Goal: Information Seeking & Learning: Learn about a topic

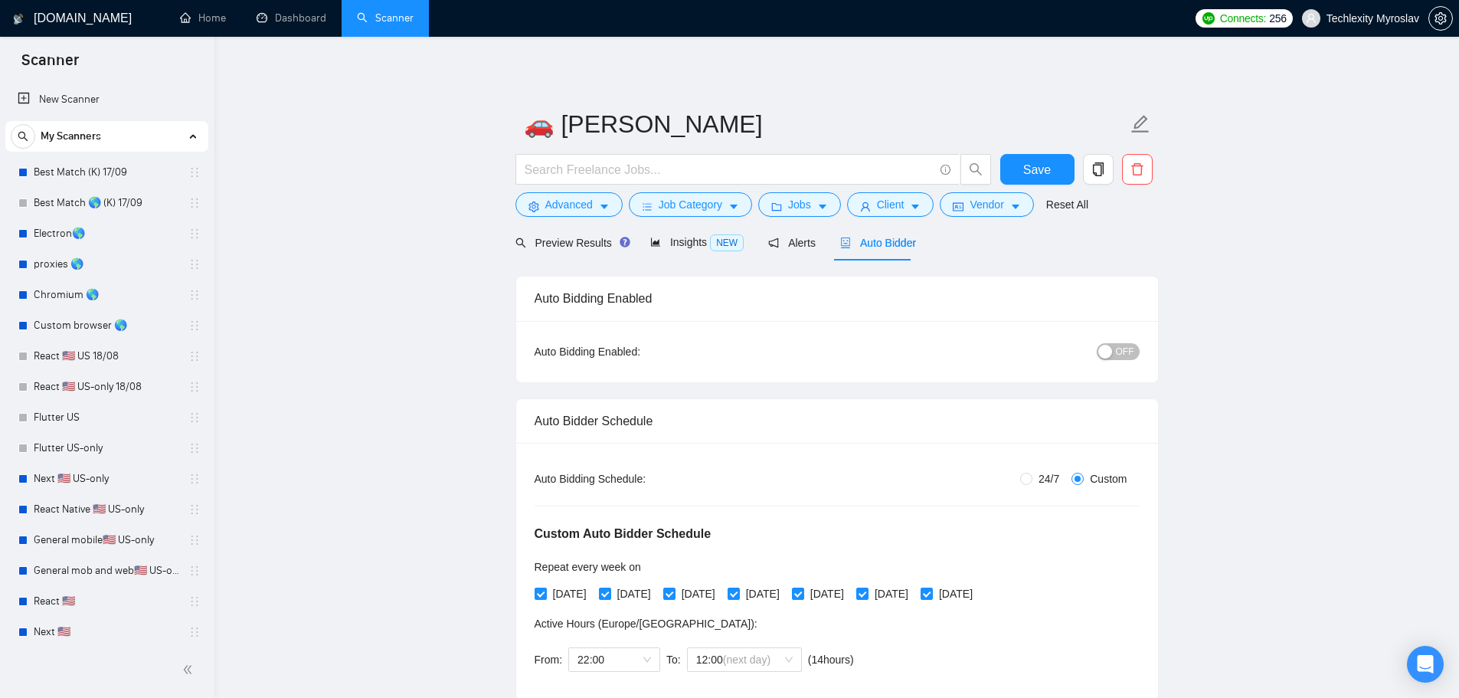
scroll to position [189, 0]
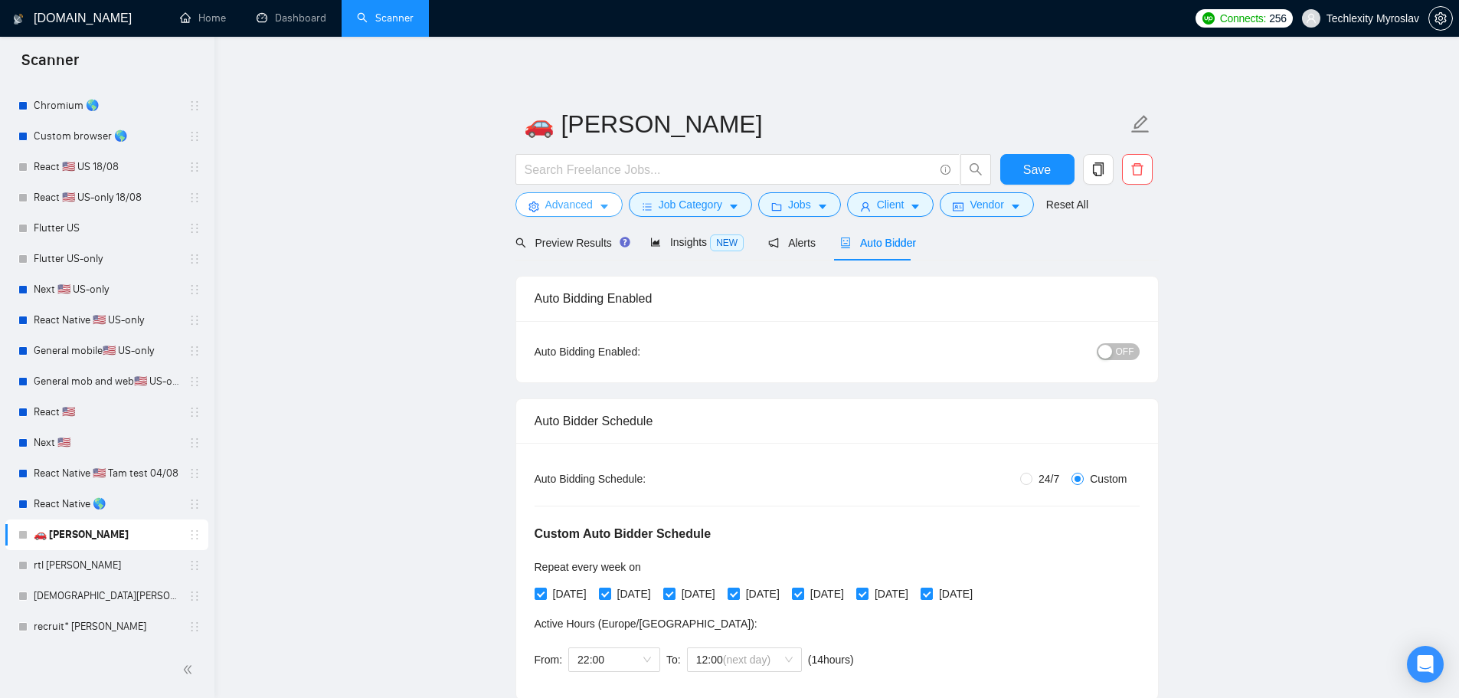
click at [549, 200] on span "Advanced" at bounding box center [568, 204] width 47 height 17
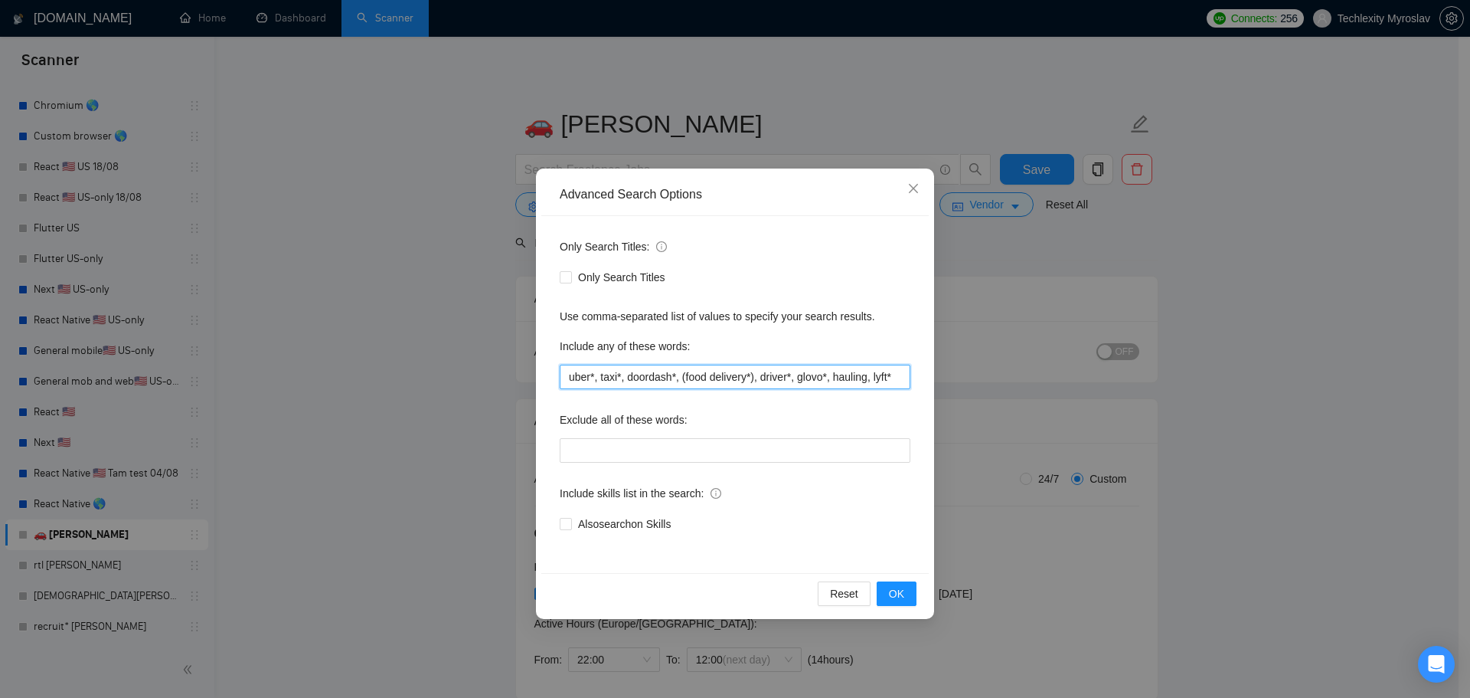
drag, startPoint x: 825, startPoint y: 380, endPoint x: 963, endPoint y: 381, distance: 138.6
click at [963, 381] on div "Advanced Search Options Only Search Titles: Only Search Titles Use comma-separa…" at bounding box center [735, 349] width 1470 height 698
click at [907, 381] on input "uber*, taxi*, doordash*, (food delivery*), driver*, glovo*, hauling, lyft*" at bounding box center [735, 377] width 351 height 25
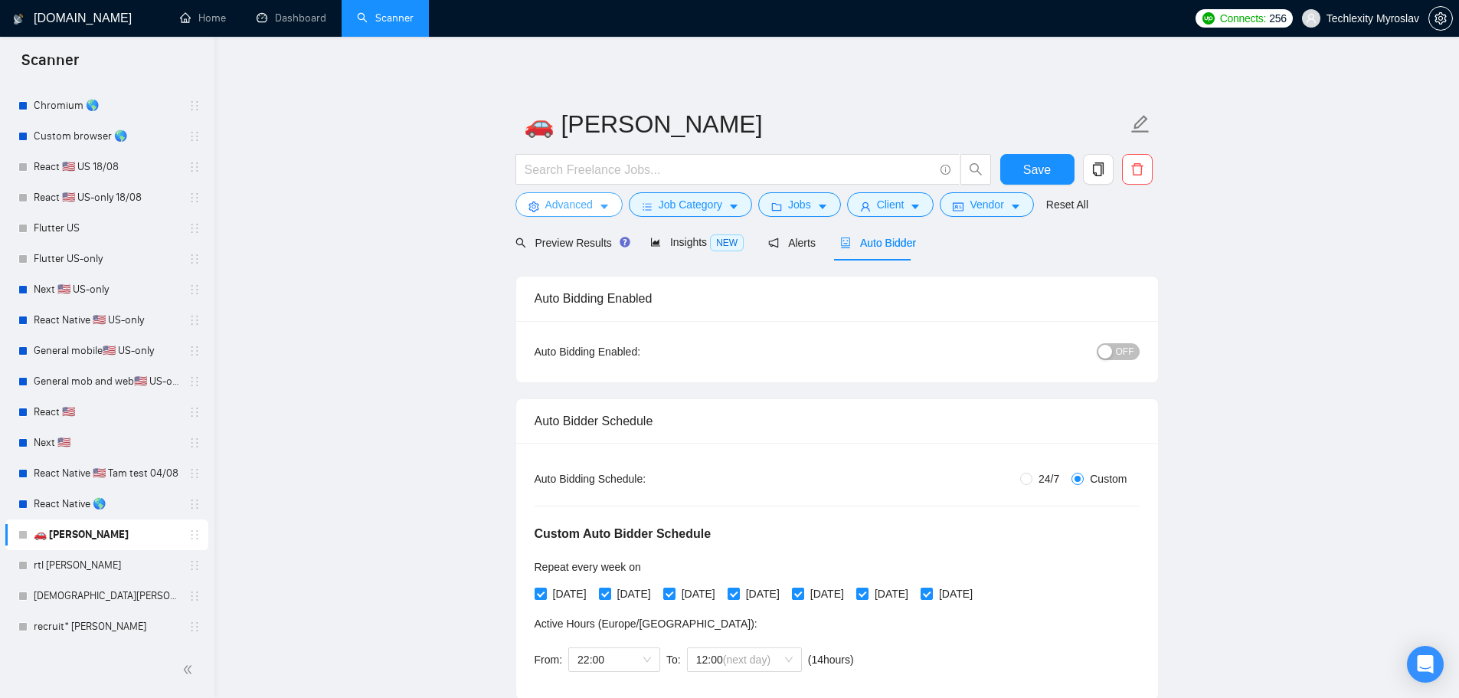
click at [562, 202] on span "Advanced" at bounding box center [568, 204] width 47 height 17
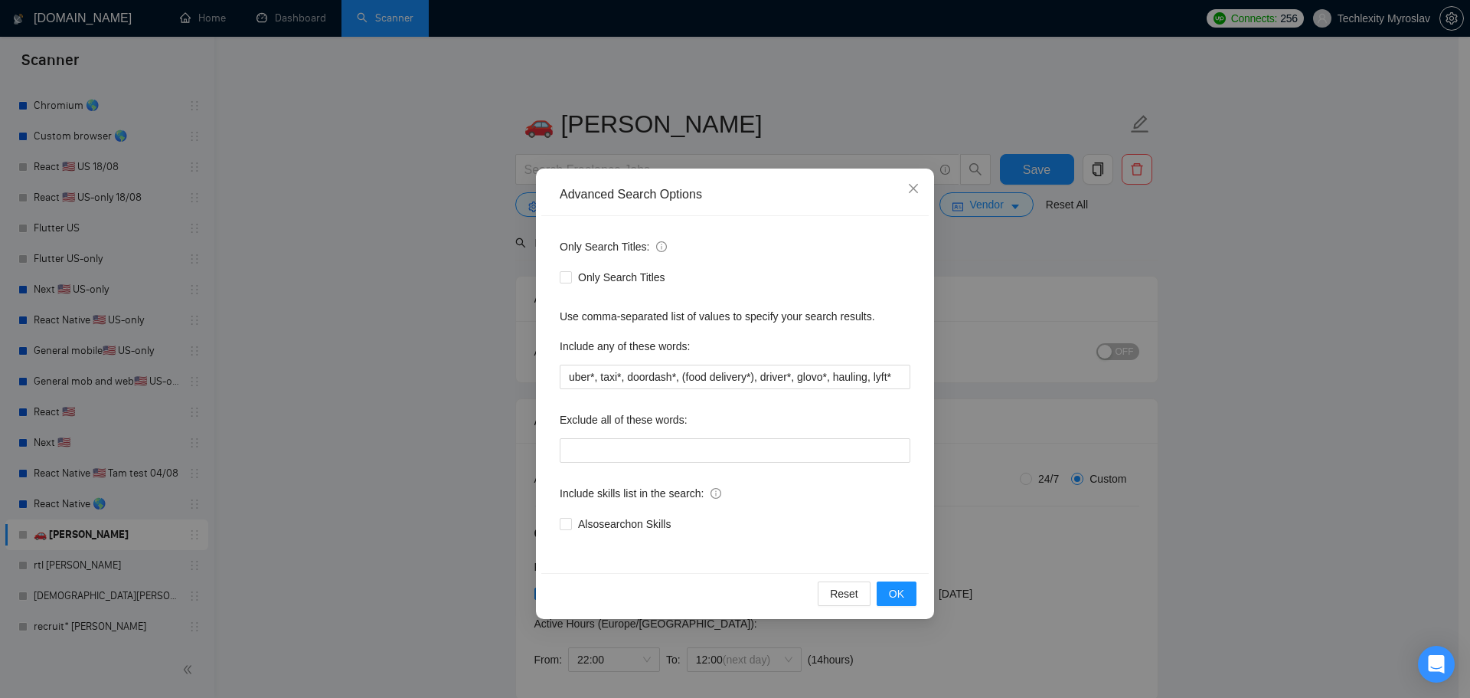
click at [1245, 347] on div "Advanced Search Options Only Search Titles: Only Search Titles Use comma-separa…" at bounding box center [735, 349] width 1470 height 698
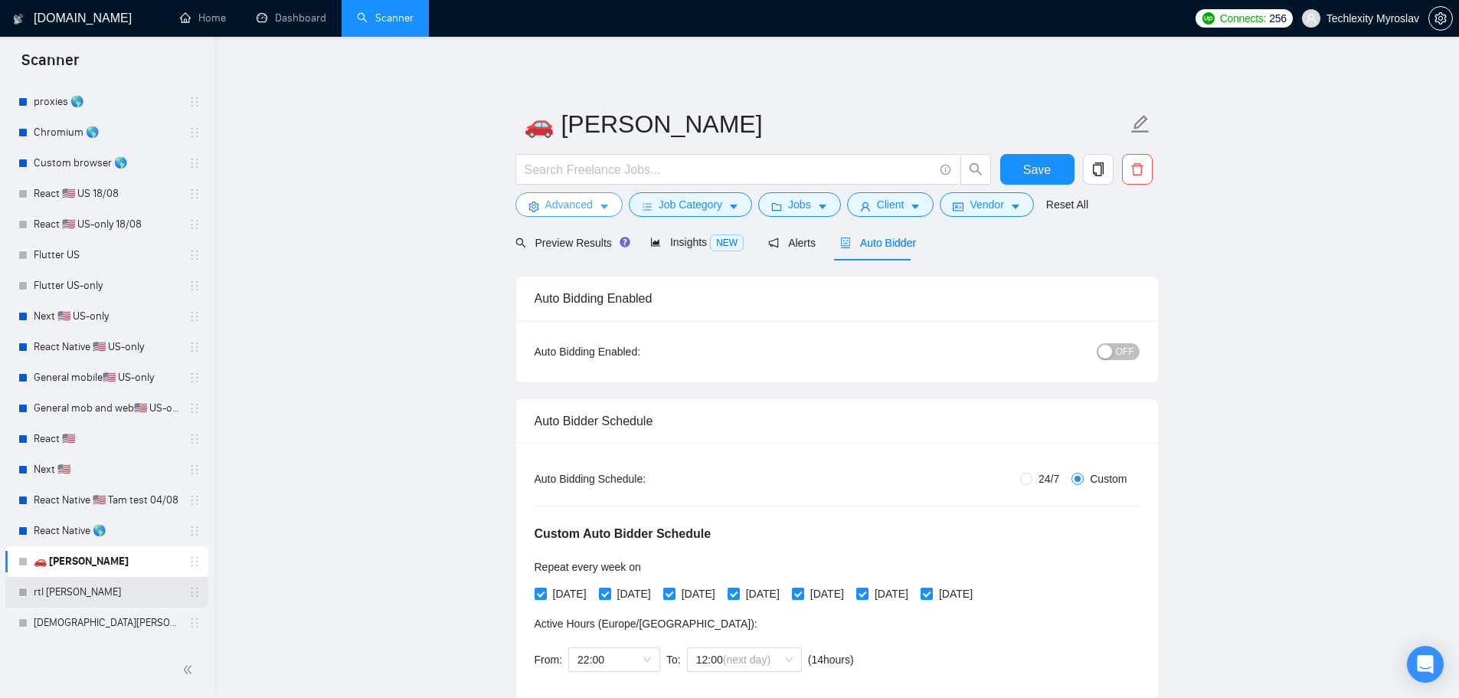
scroll to position [189, 0]
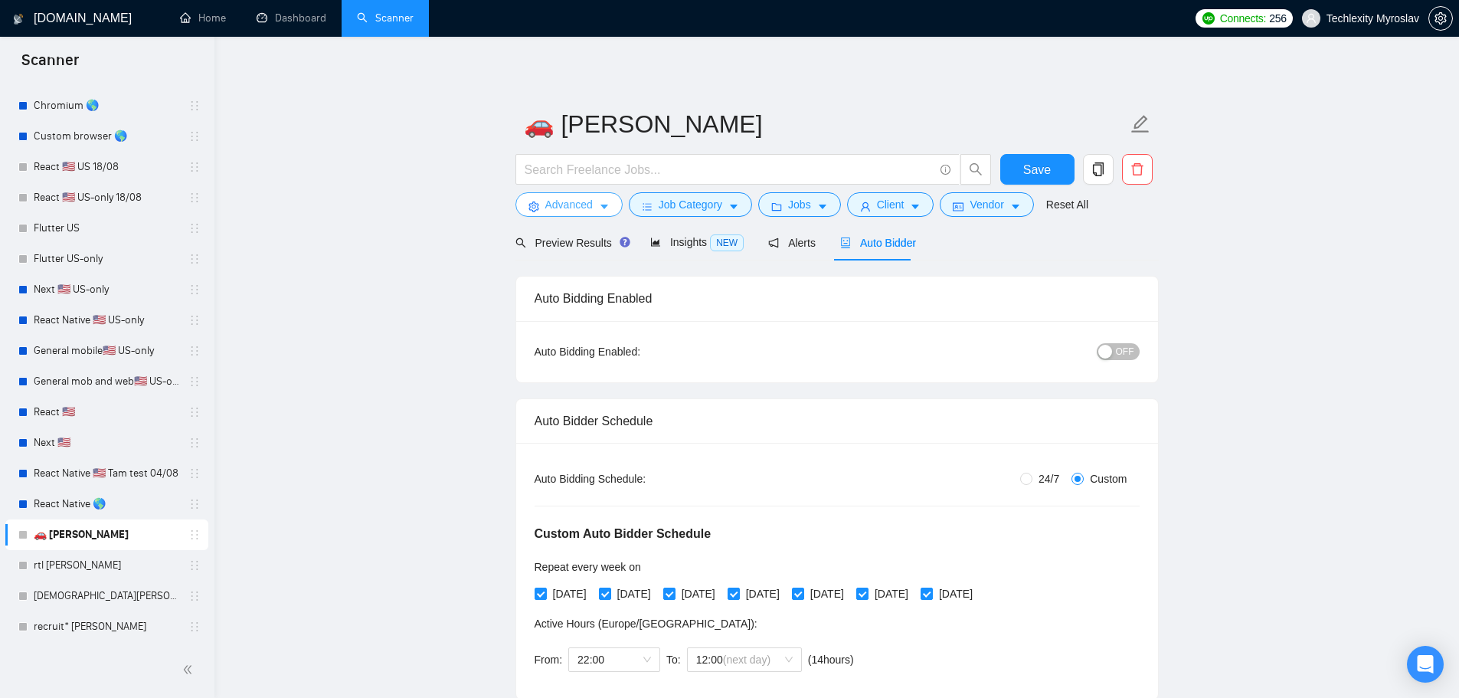
click at [551, 201] on span "Advanced" at bounding box center [568, 204] width 47 height 17
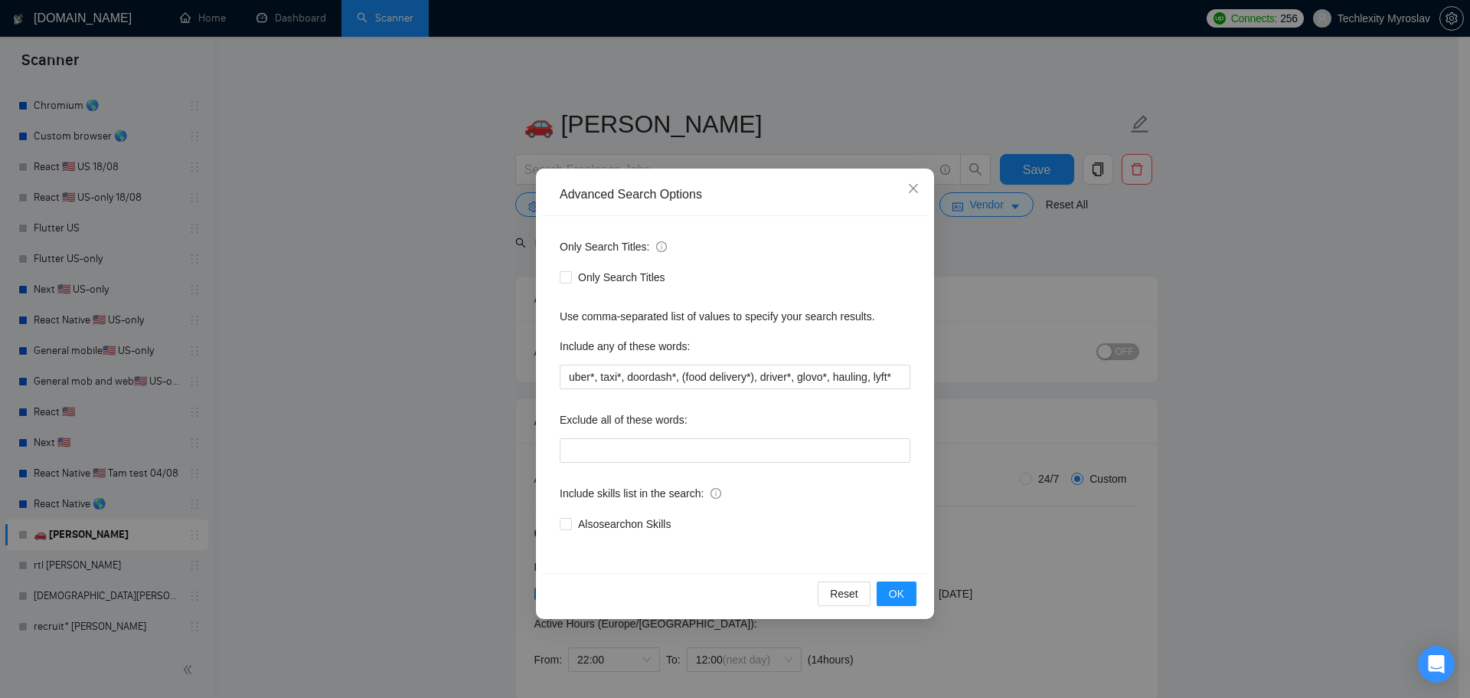
click at [424, 347] on div "Advanced Search Options Only Search Titles: Only Search Titles Use comma-separa…" at bounding box center [735, 349] width 1470 height 698
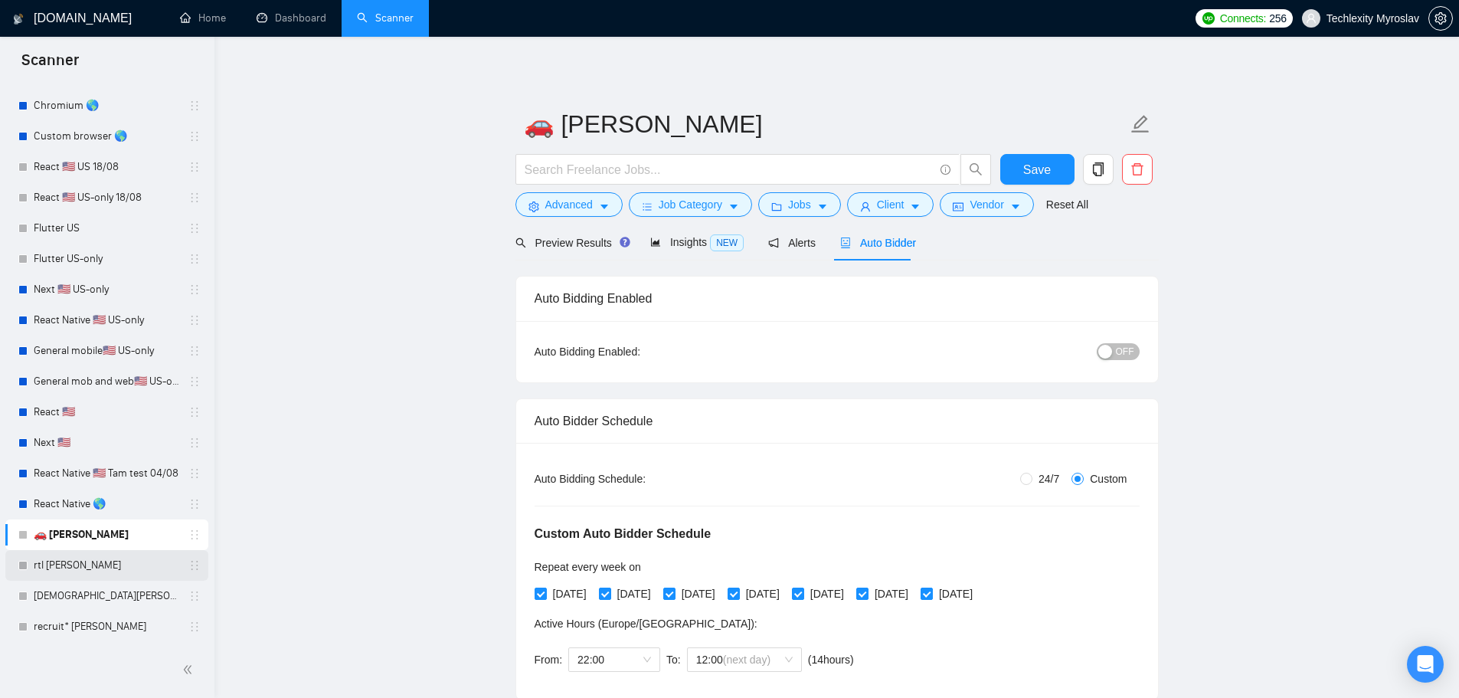
click at [108, 570] on link "rtl [PERSON_NAME]" at bounding box center [106, 565] width 145 height 31
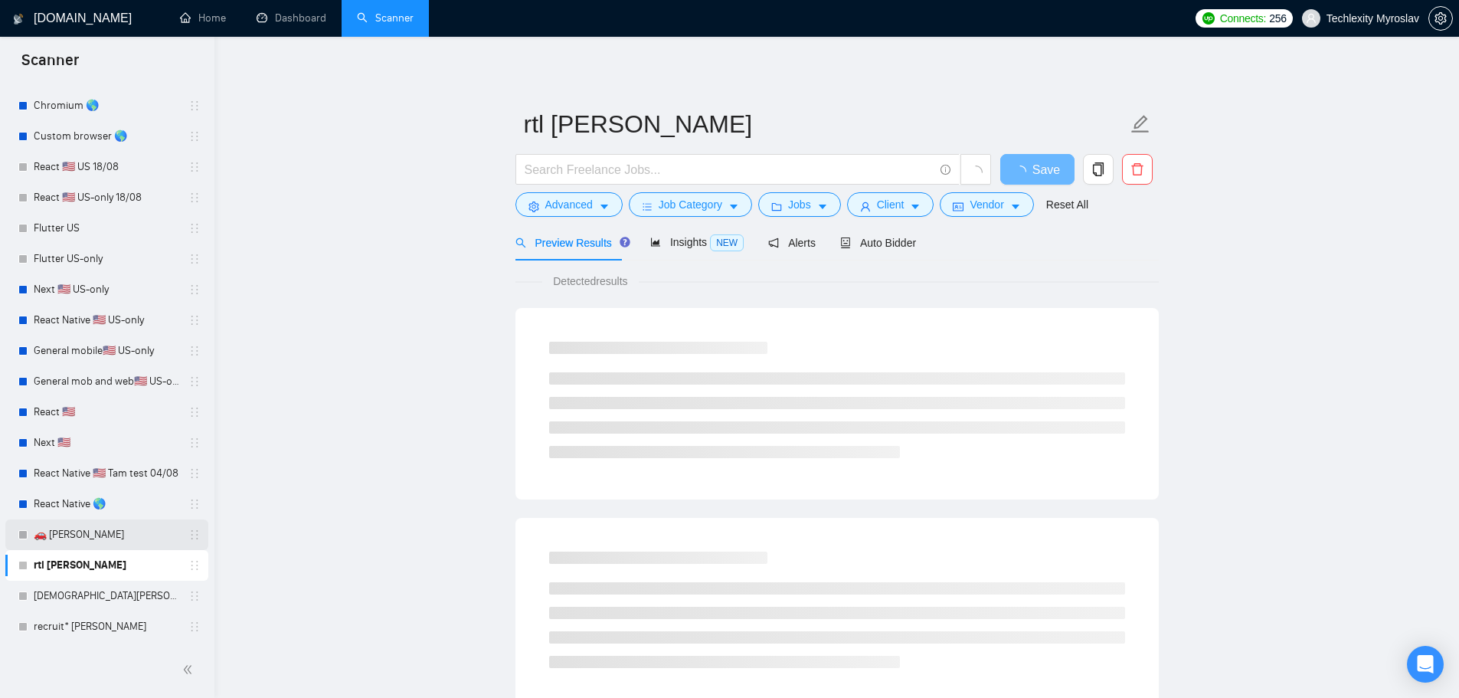
click at [87, 541] on link "🚗 [PERSON_NAME]" at bounding box center [106, 534] width 145 height 31
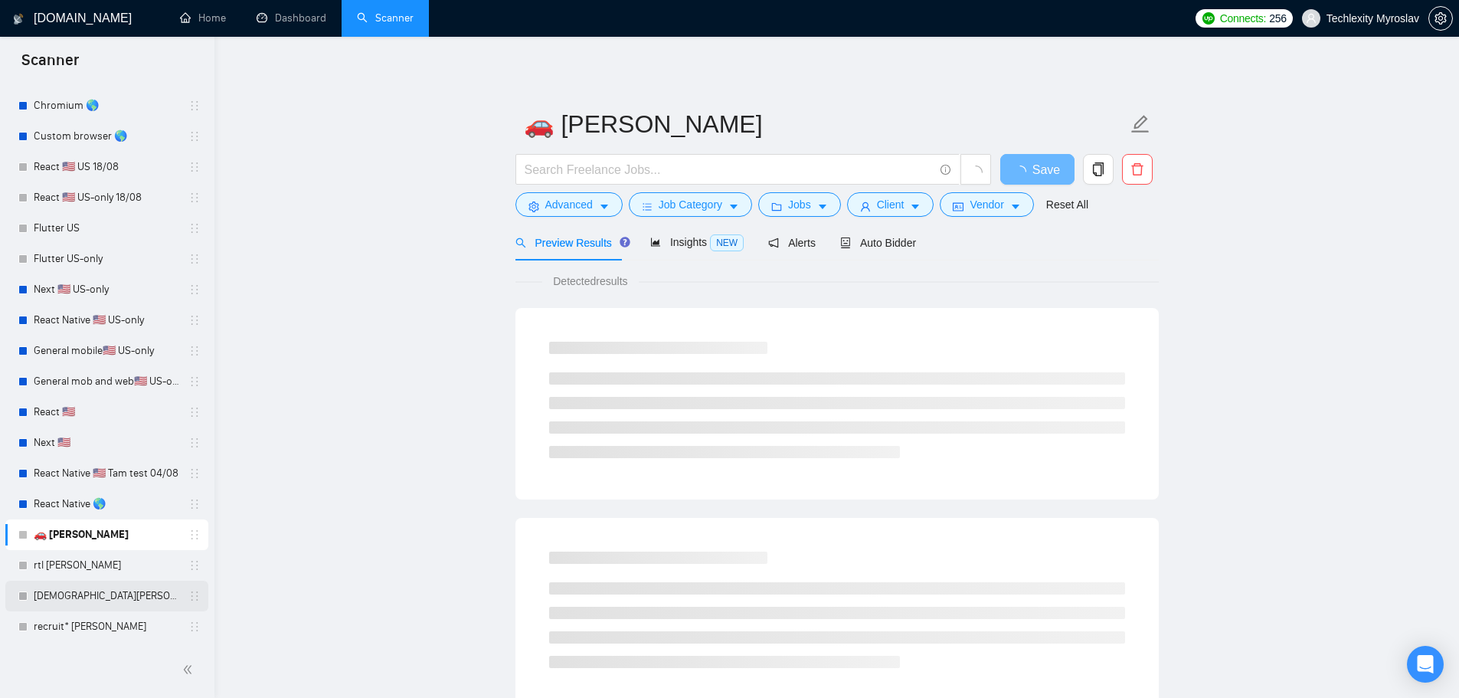
click at [108, 603] on link "[DEMOGRAPHIC_DATA][PERSON_NAME]" at bounding box center [106, 595] width 145 height 31
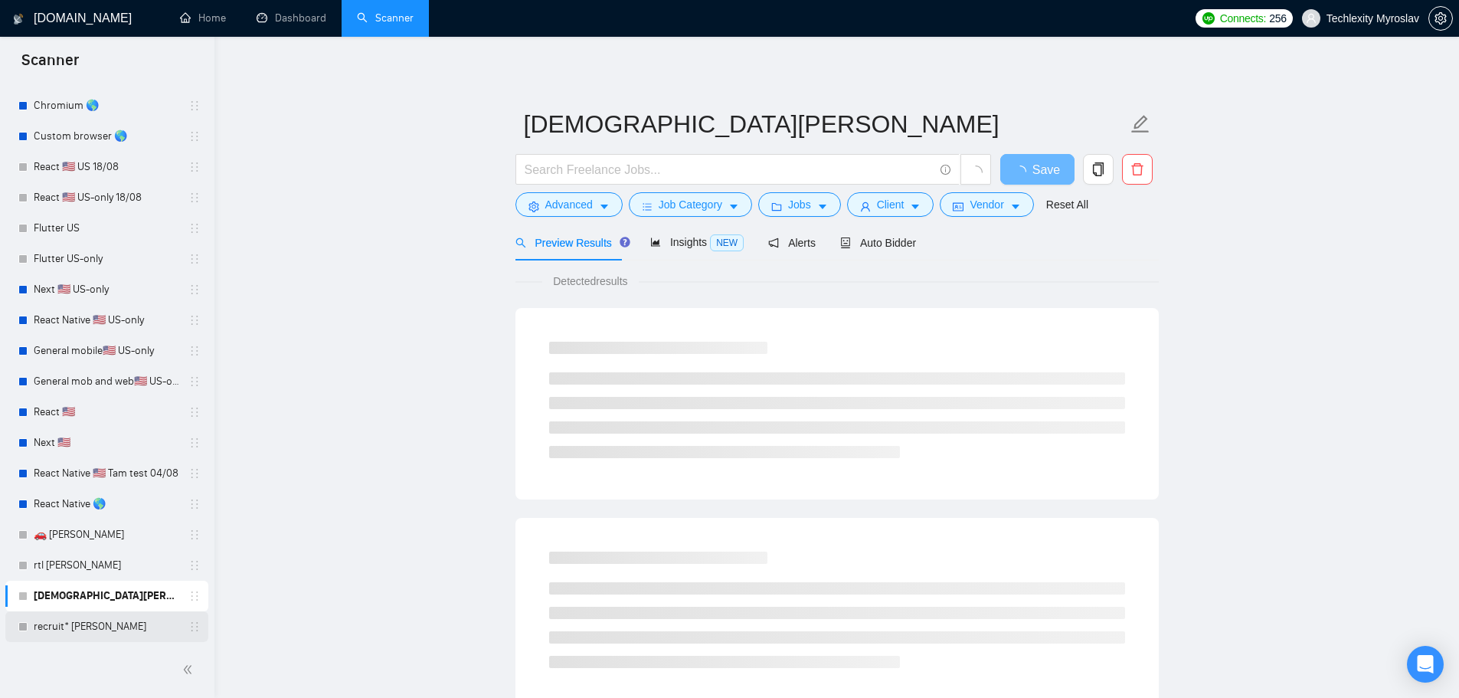
click at [103, 622] on link "recruit* [PERSON_NAME]" at bounding box center [106, 626] width 145 height 31
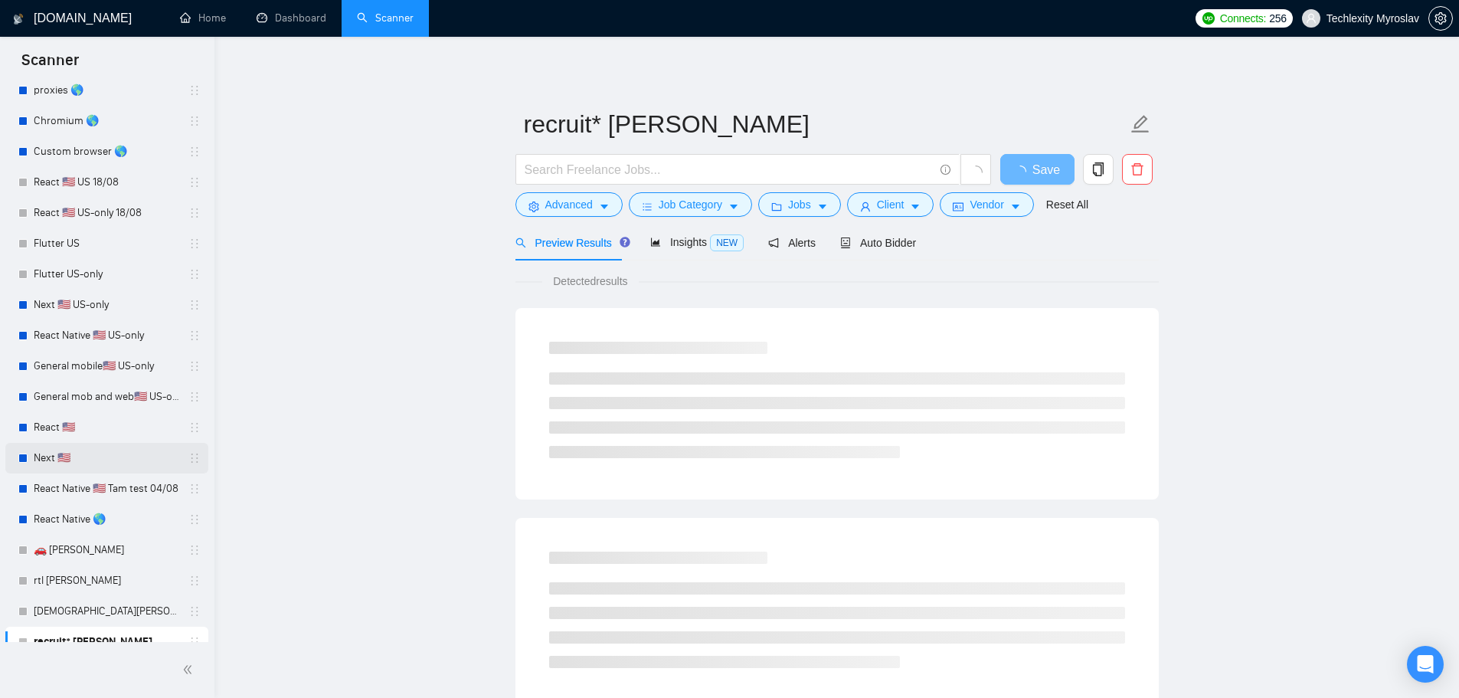
scroll to position [189, 0]
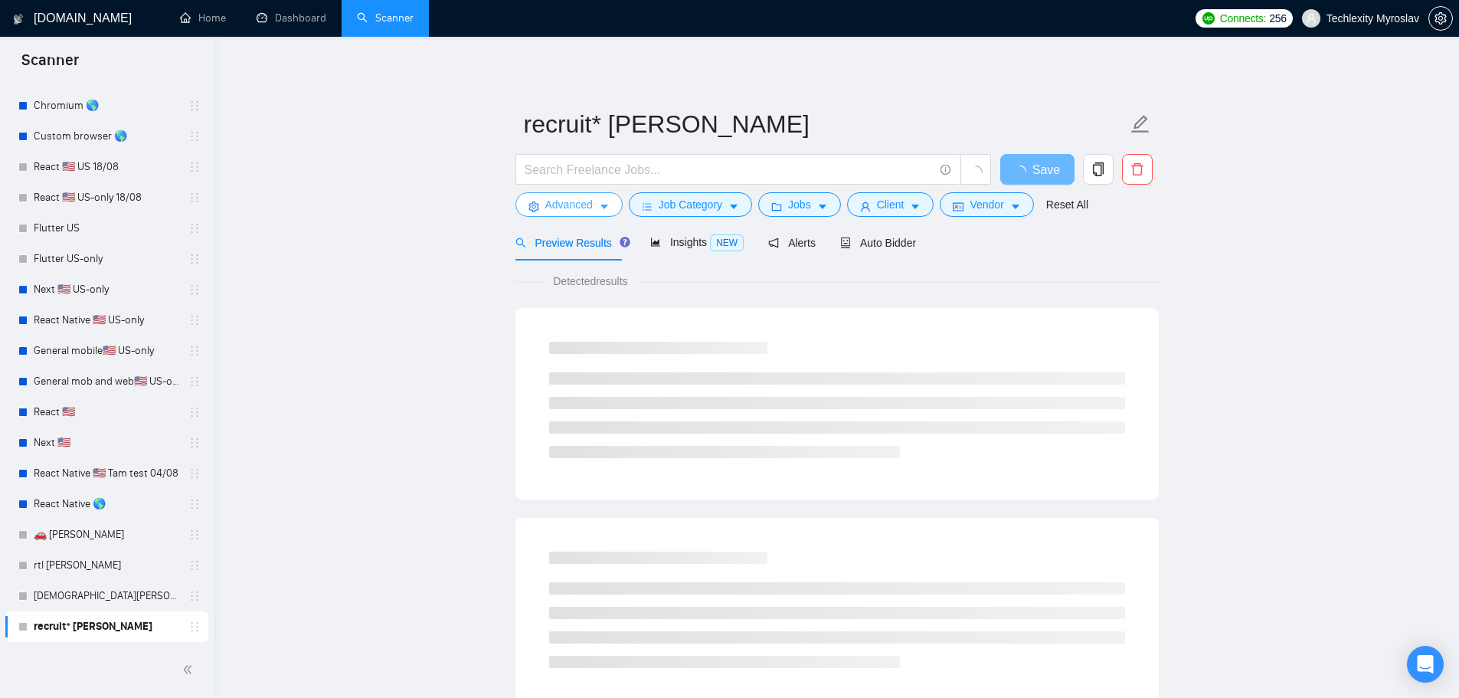
click at [551, 207] on span "Advanced" at bounding box center [568, 204] width 47 height 17
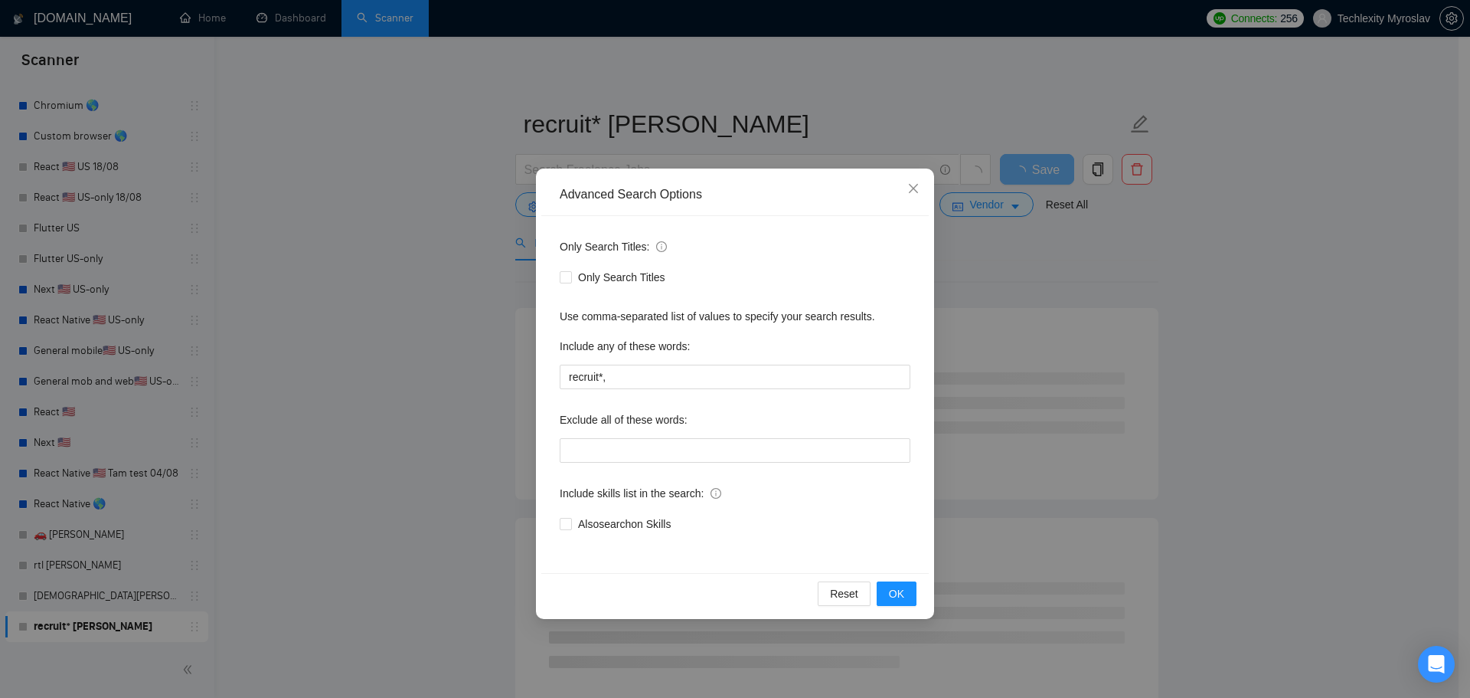
click at [355, 274] on div "Advanced Search Options Only Search Titles: Only Search Titles Use comma-separa…" at bounding box center [735, 349] width 1470 height 698
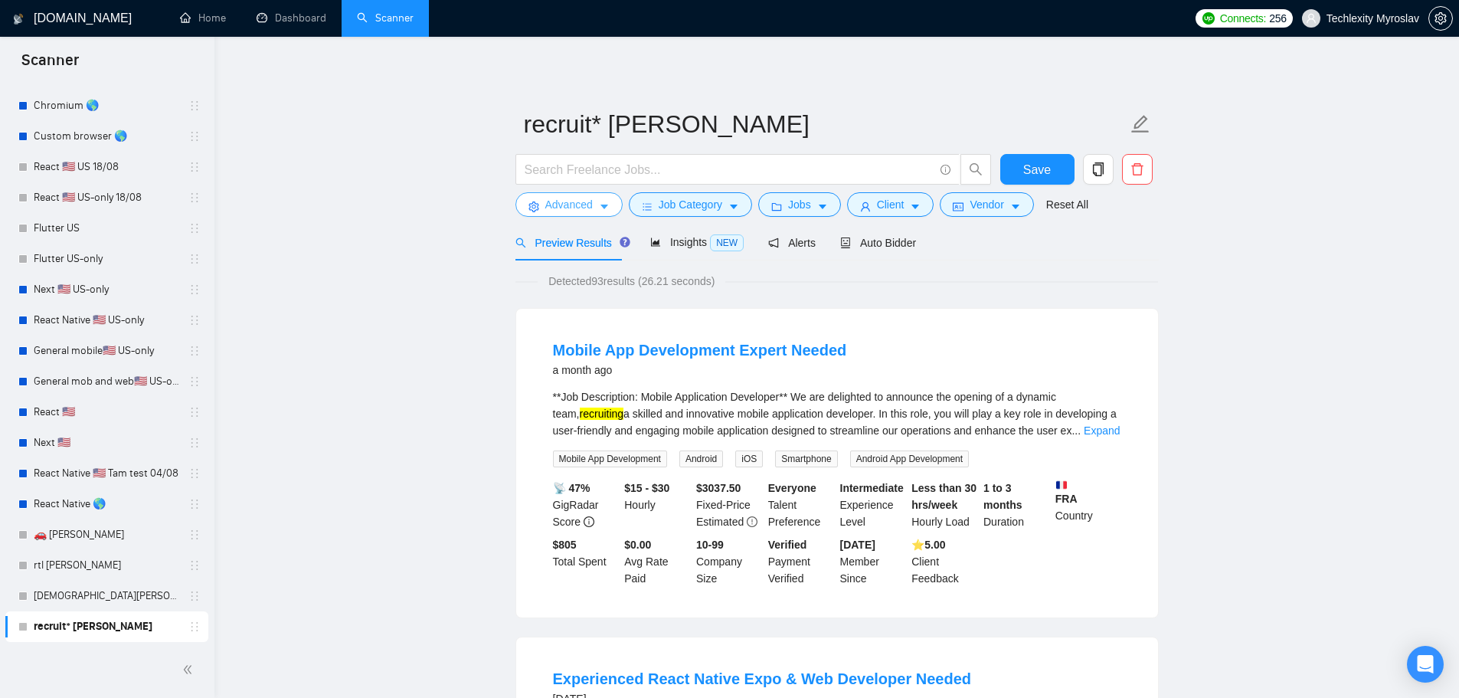
click at [560, 204] on span "Advanced" at bounding box center [568, 204] width 47 height 17
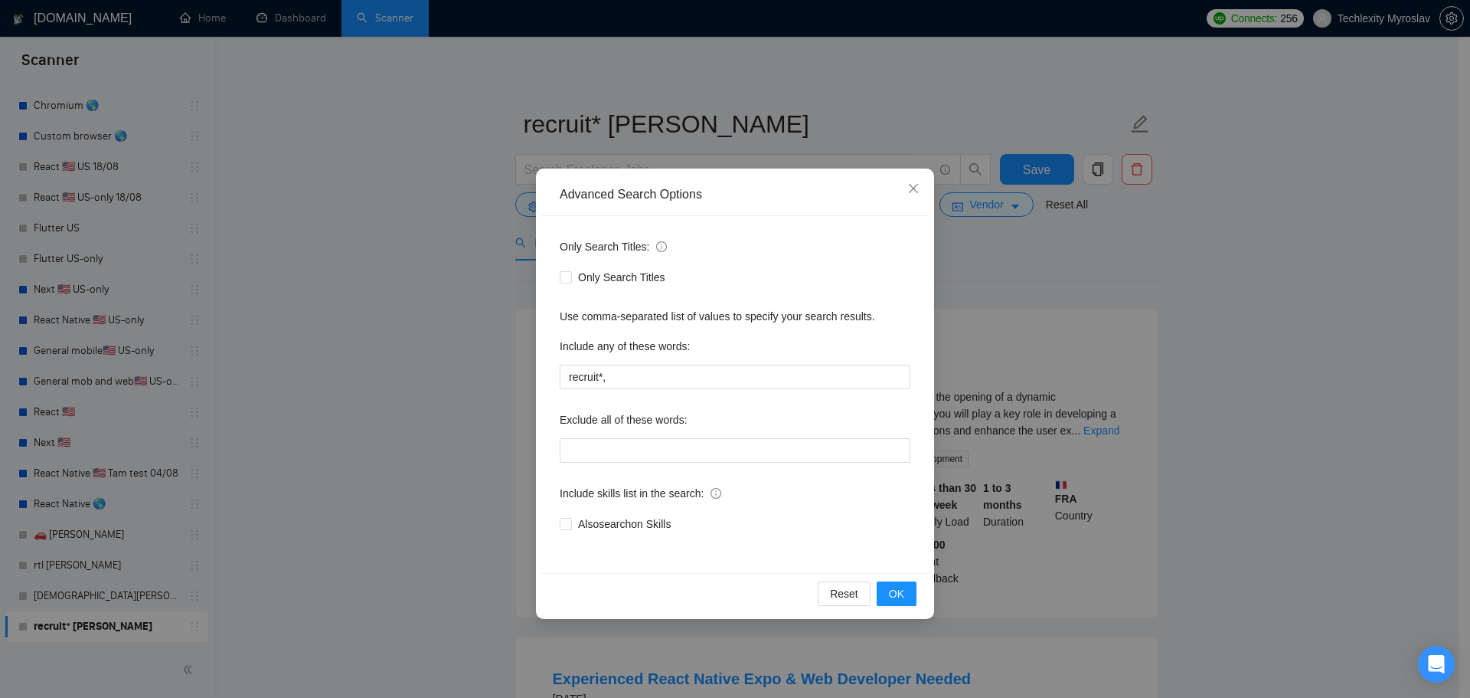
click at [412, 286] on div "Advanced Search Options Only Search Titles: Only Search Titles Use comma-separa…" at bounding box center [735, 349] width 1470 height 698
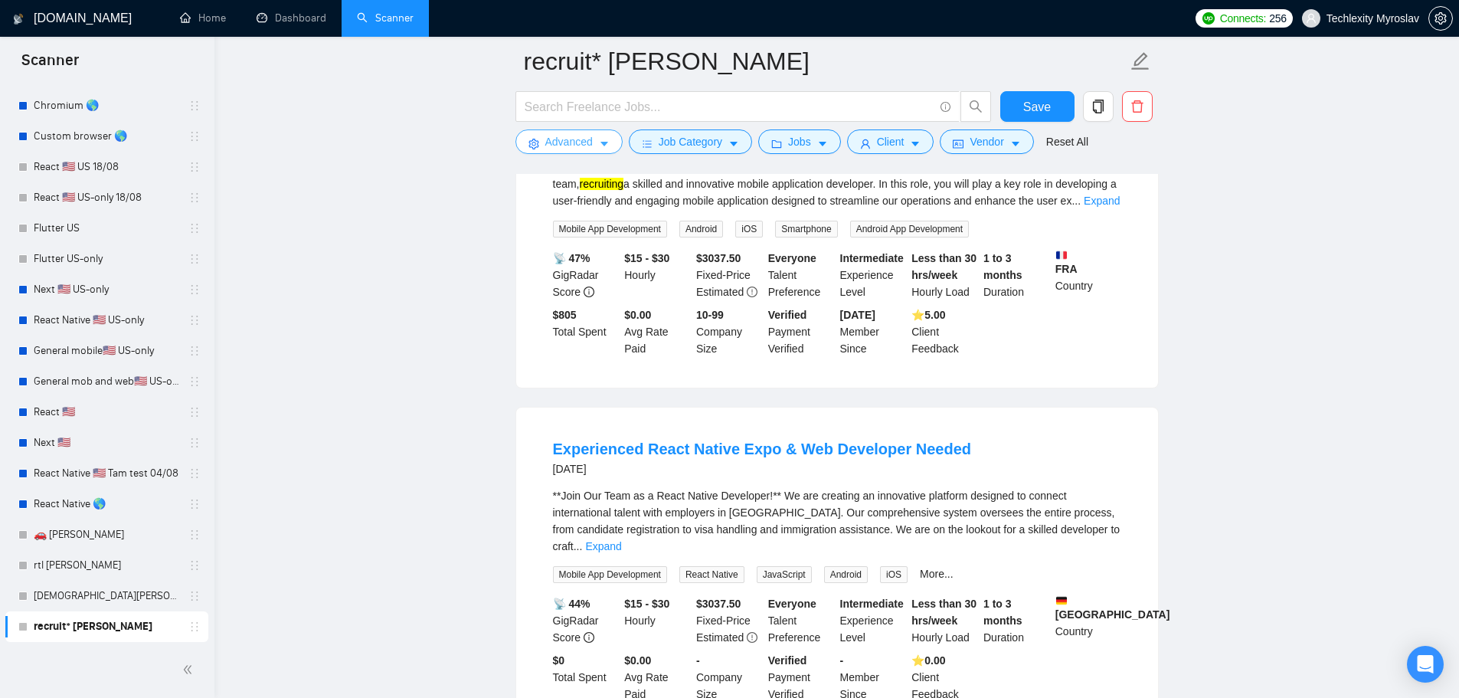
scroll to position [230, 0]
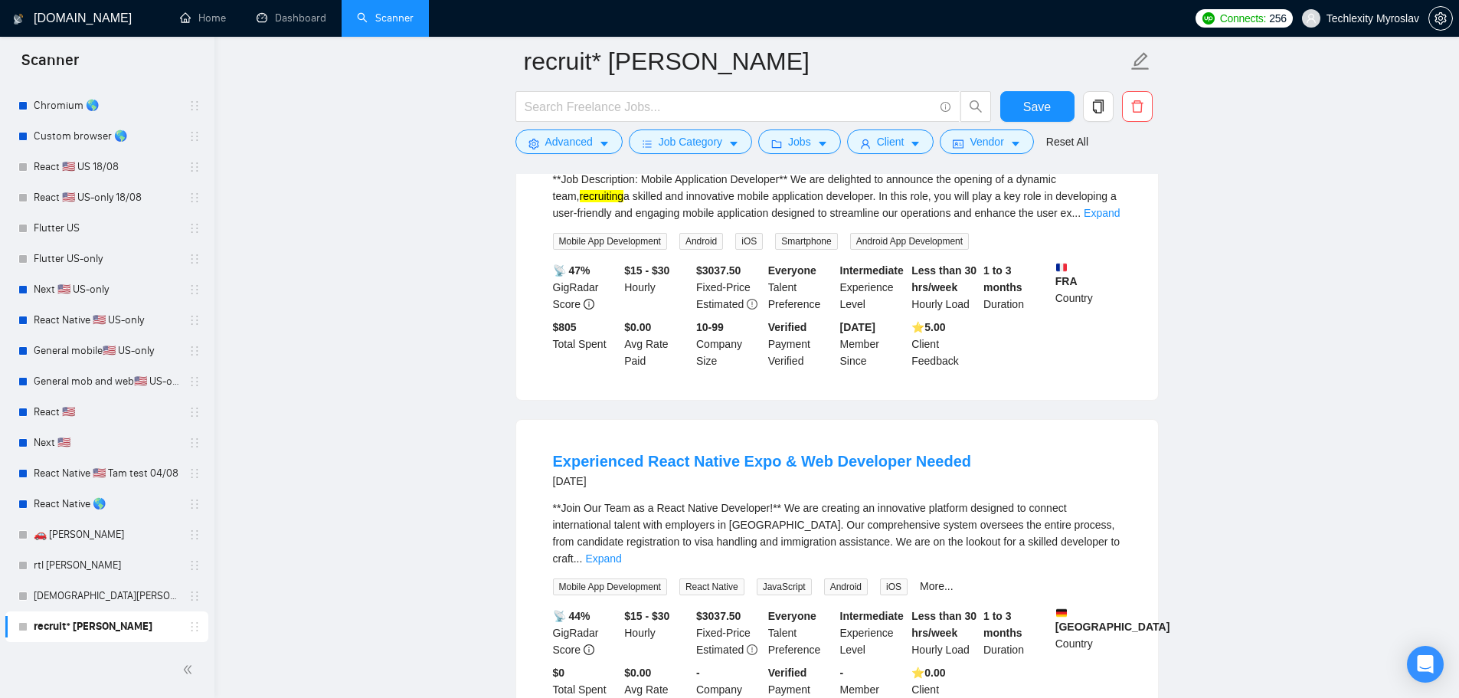
click at [695, 521] on div "**Join Our Team as a React Native Developer!** We are creating an innovative pl…" at bounding box center [837, 532] width 568 height 67
copy div "employers"
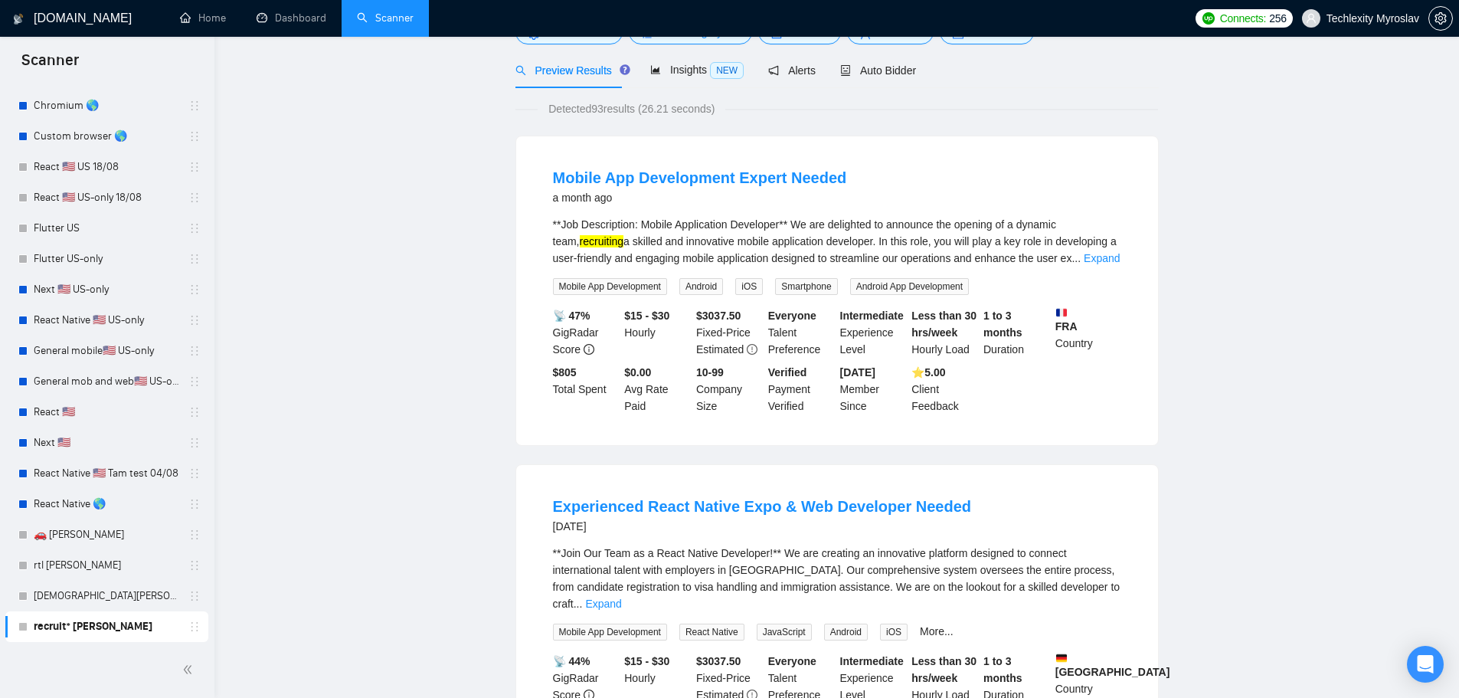
scroll to position [0, 0]
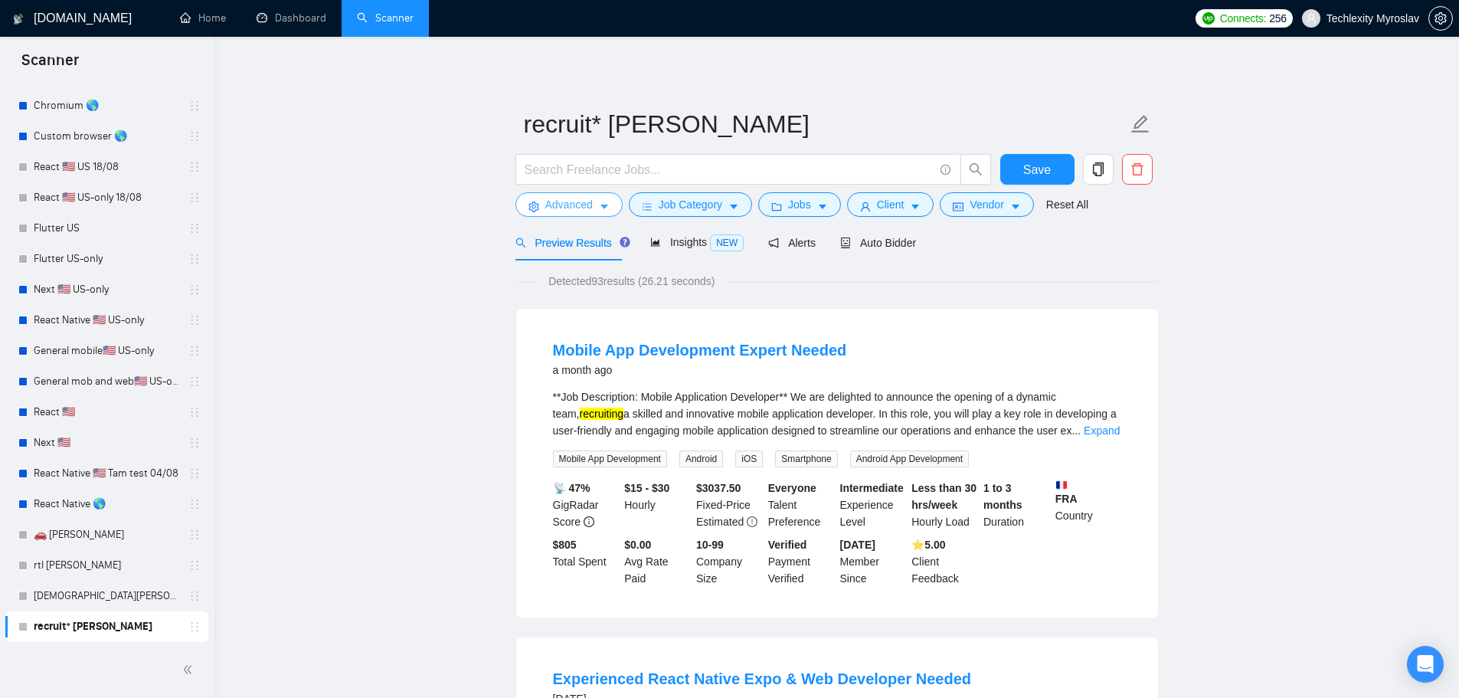
click at [558, 203] on span "Advanced" at bounding box center [568, 204] width 47 height 17
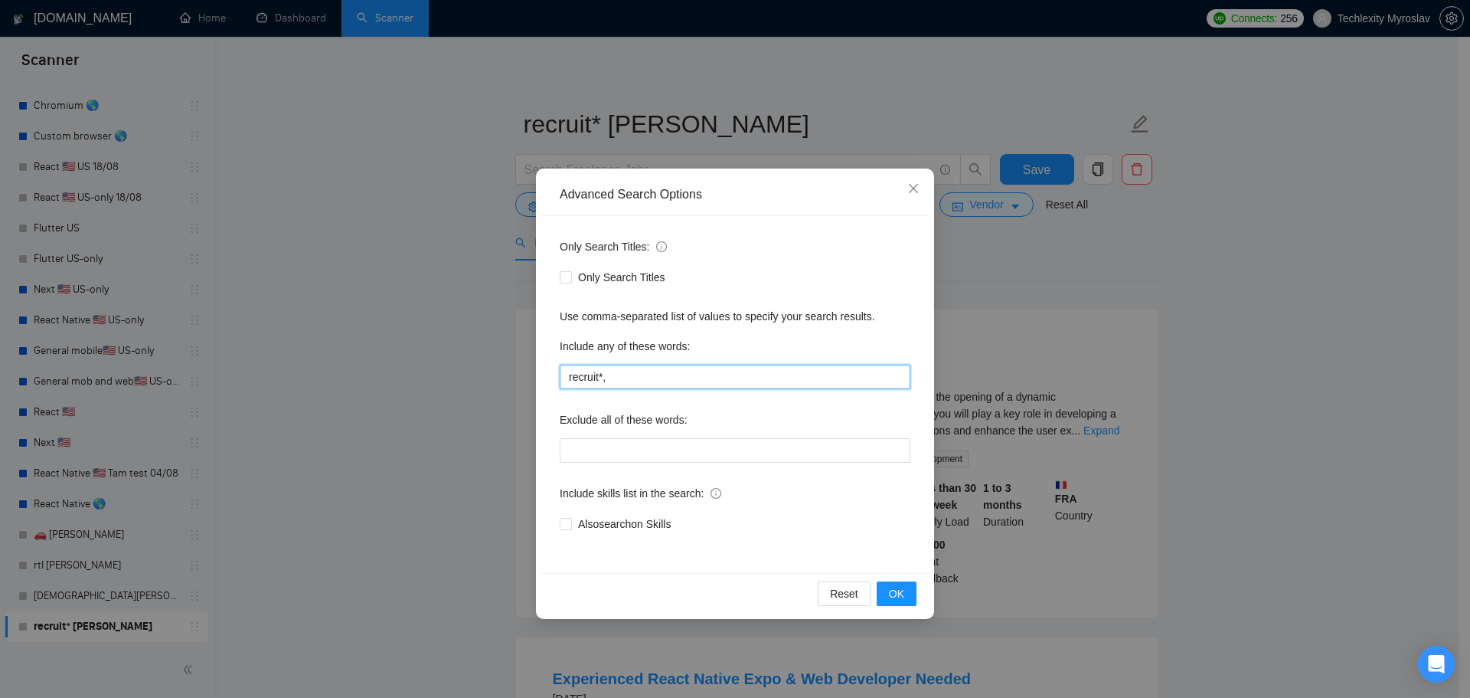
click at [695, 371] on input "recruit*," at bounding box center [735, 377] width 351 height 25
paste input "employers"
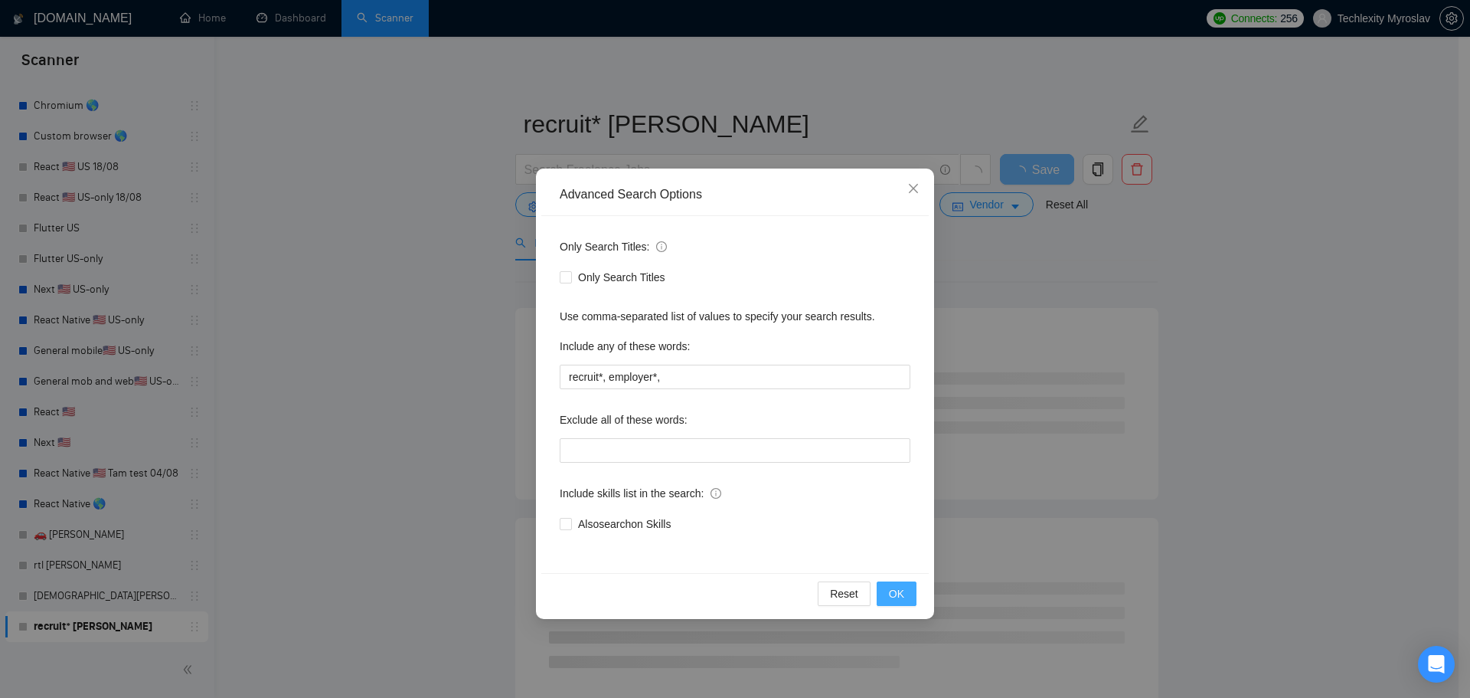
click at [895, 589] on span "OK" at bounding box center [896, 593] width 15 height 17
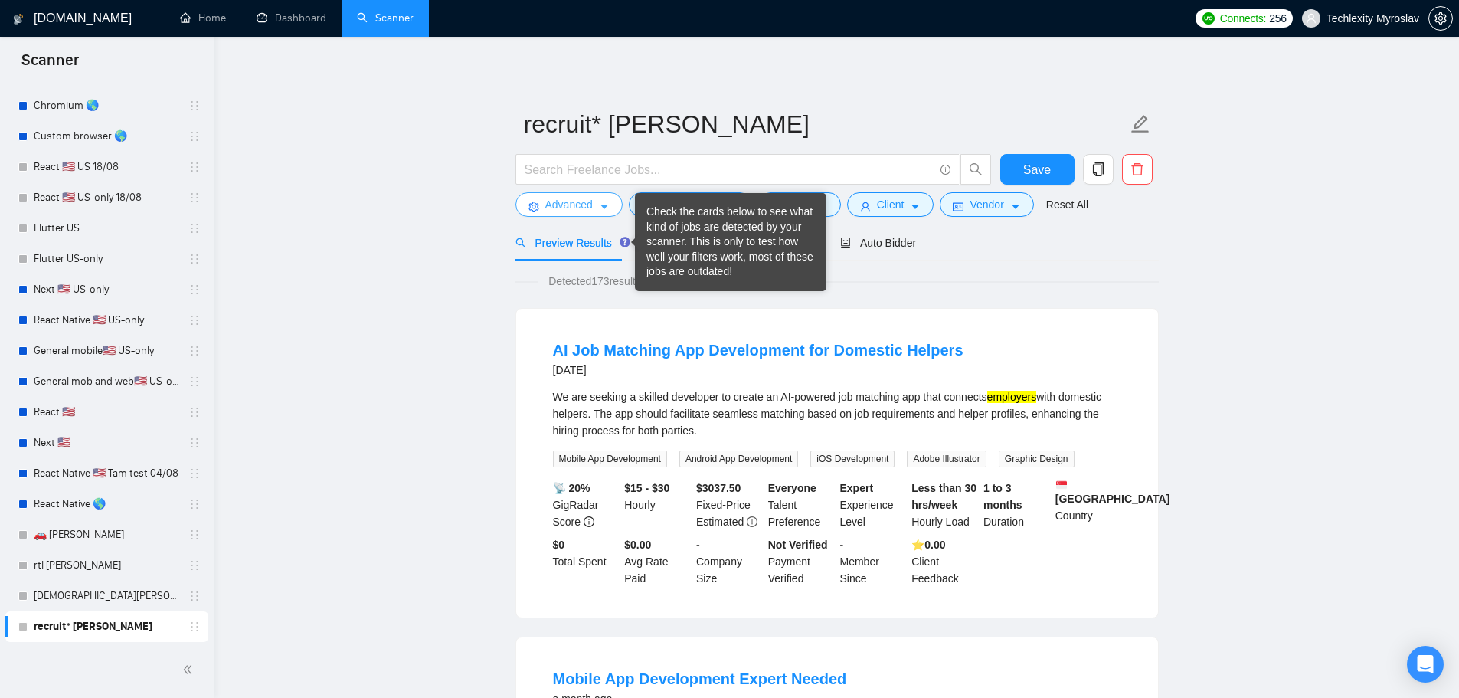
click at [557, 195] on button "Advanced" at bounding box center [568, 204] width 107 height 25
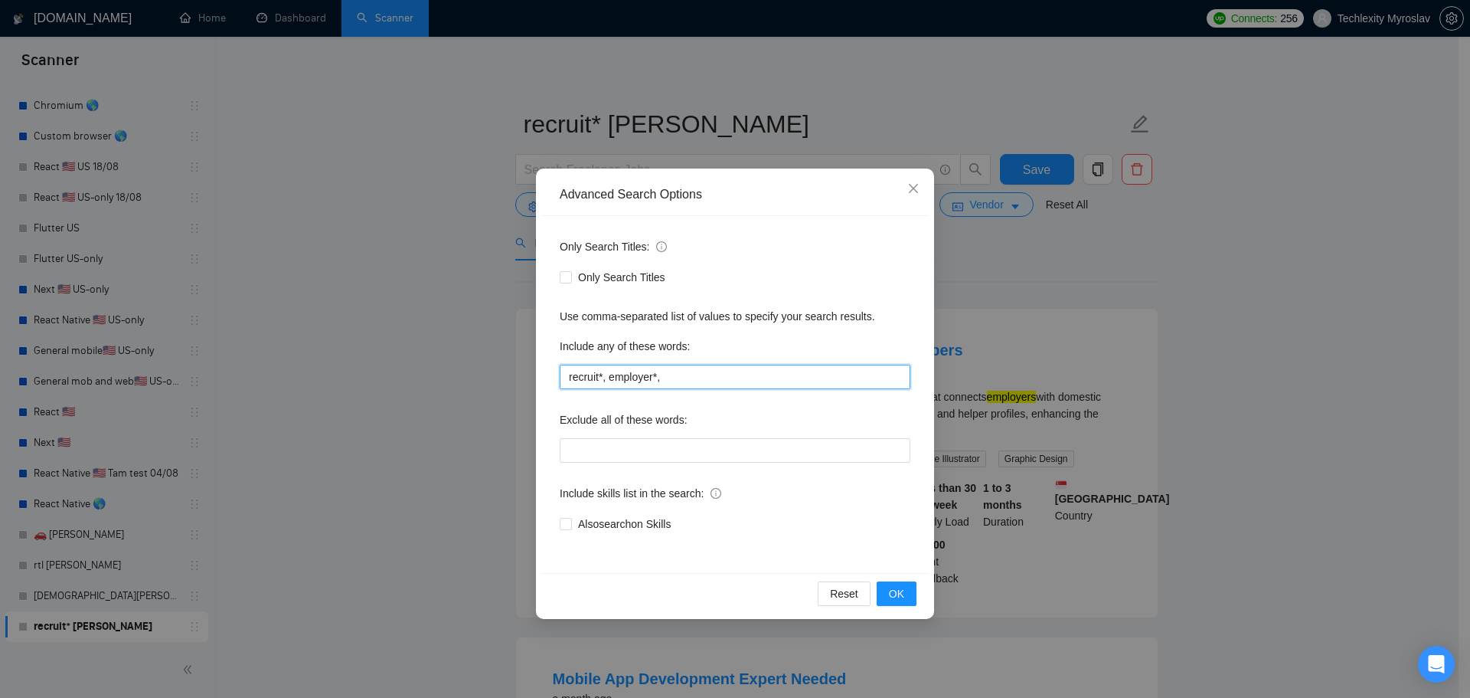
click at [699, 377] on input "recruit*, employer*," at bounding box center [735, 377] width 351 height 25
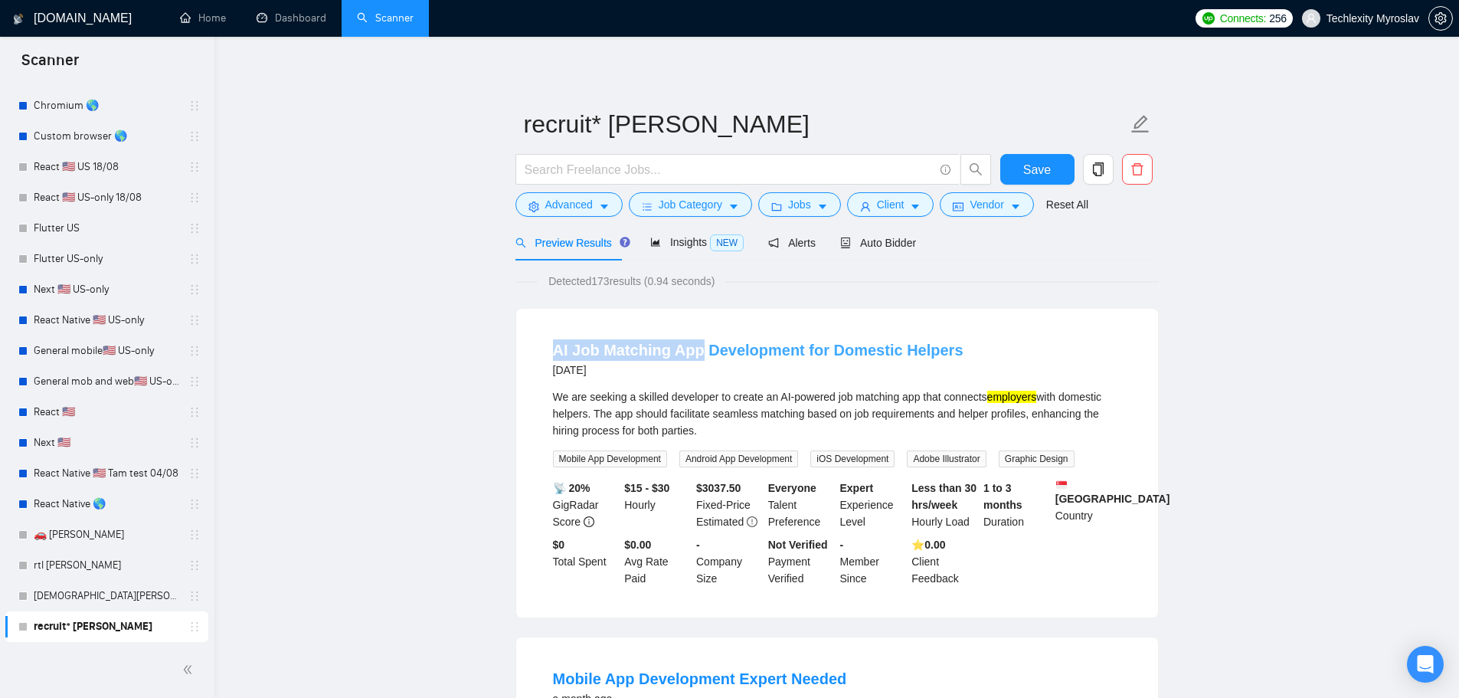
drag, startPoint x: 519, startPoint y: 348, endPoint x: 696, endPoint y: 353, distance: 177.0
click at [696, 353] on div "AI Job Matching App Development for Domestic Helpers [DATE] We are seeking a sk…" at bounding box center [837, 463] width 642 height 309
copy link "AI Job Matching App"
click at [560, 206] on span "Advanced" at bounding box center [568, 204] width 47 height 17
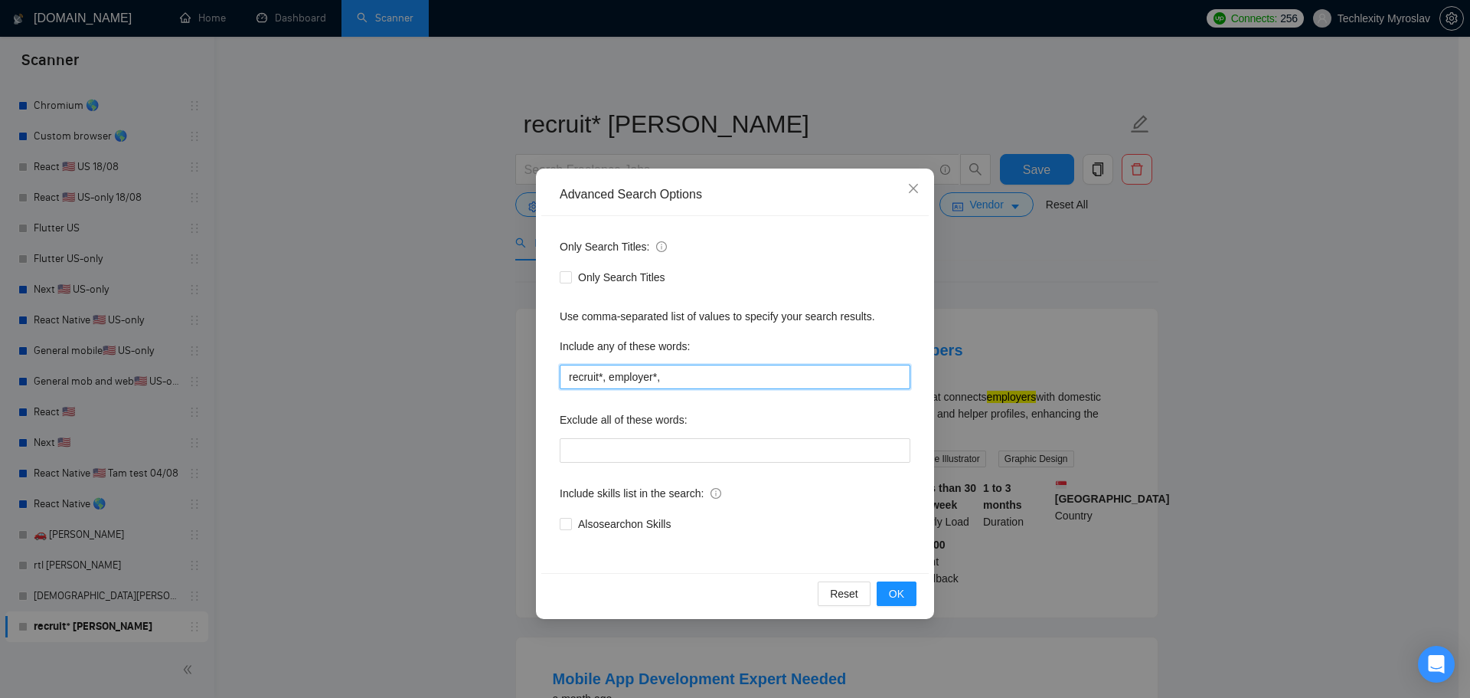
click at [727, 377] on input "recruit*, employer*," at bounding box center [735, 377] width 351 height 25
paste input "AI Job Matching App"
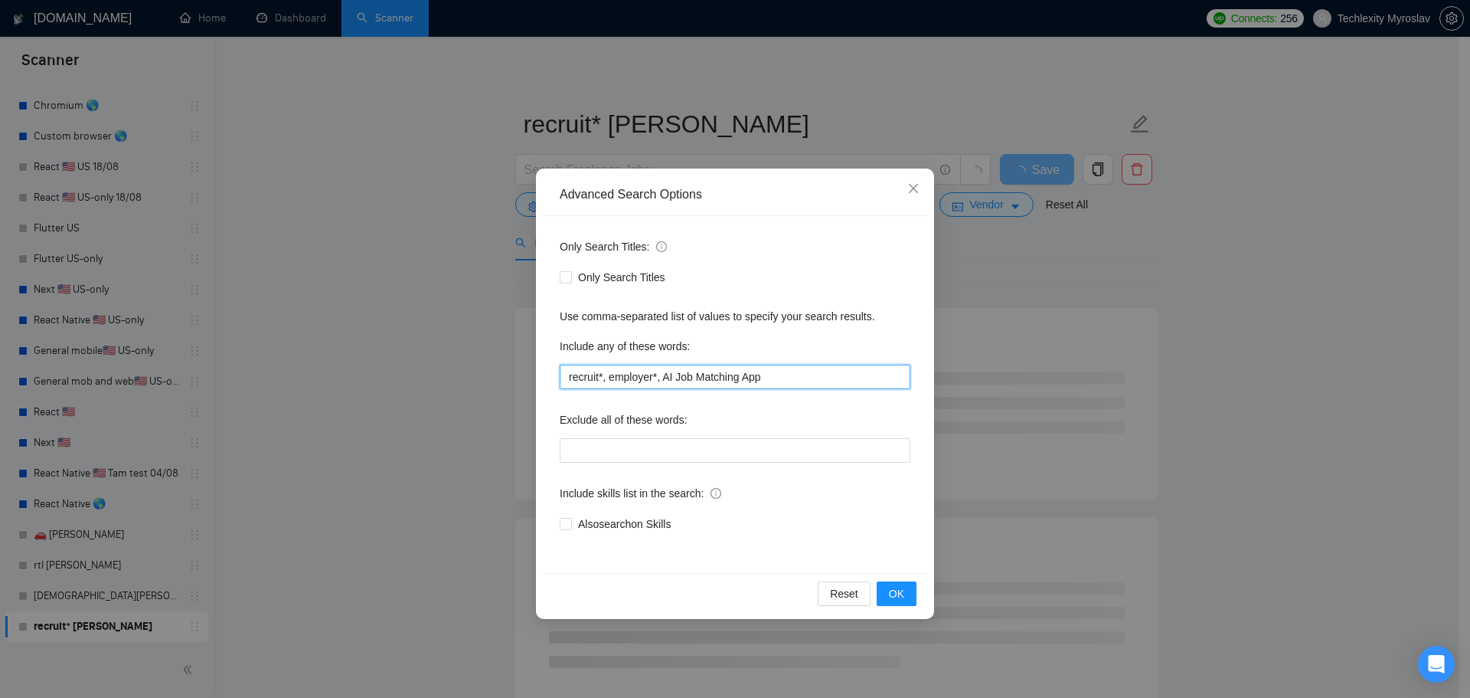
click at [667, 376] on input "recruit*, employer*, AI Job Matching App" at bounding box center [735, 377] width 351 height 25
click at [667, 375] on input "recruit*, employer*, AI Job Matching App" at bounding box center [735, 377] width 351 height 25
click at [775, 373] on input "recruit*, employer*, "Job Matching App" at bounding box center [735, 377] width 351 height 25
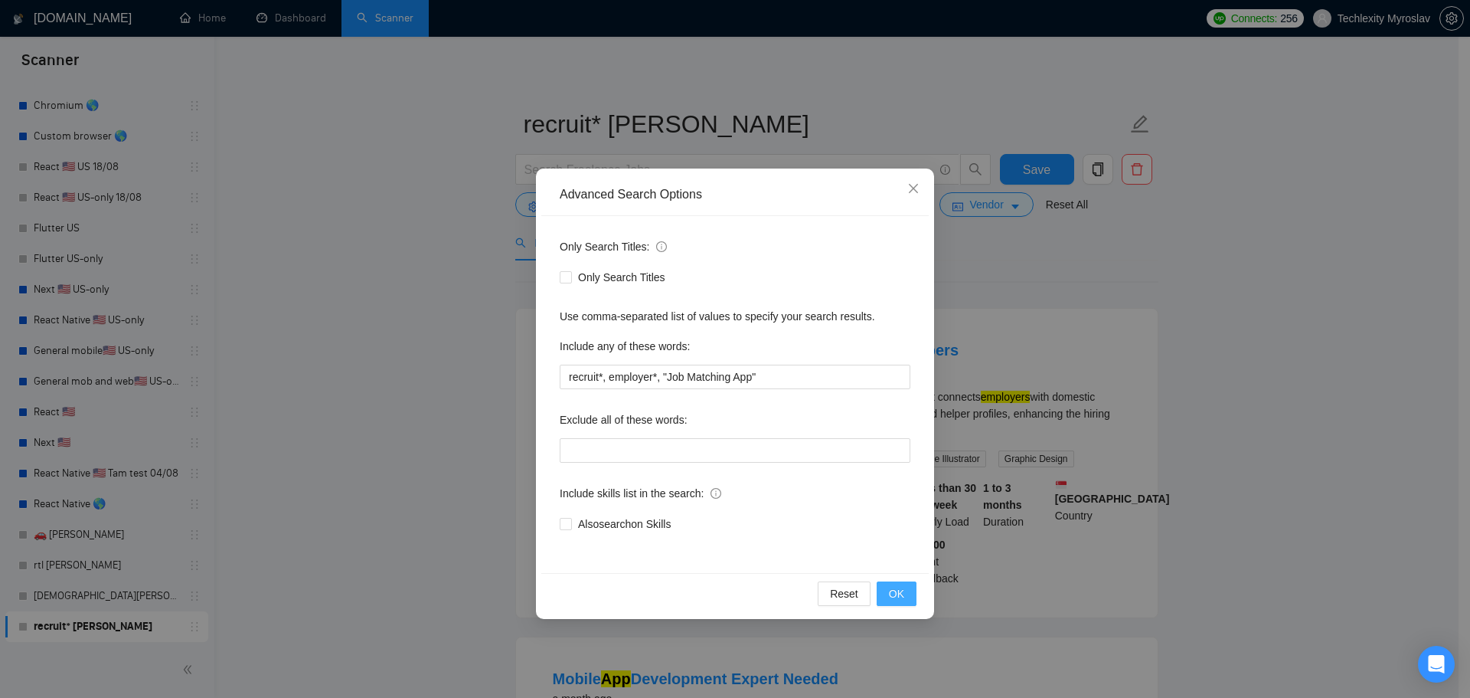
click at [907, 592] on button "OK" at bounding box center [897, 593] width 40 height 25
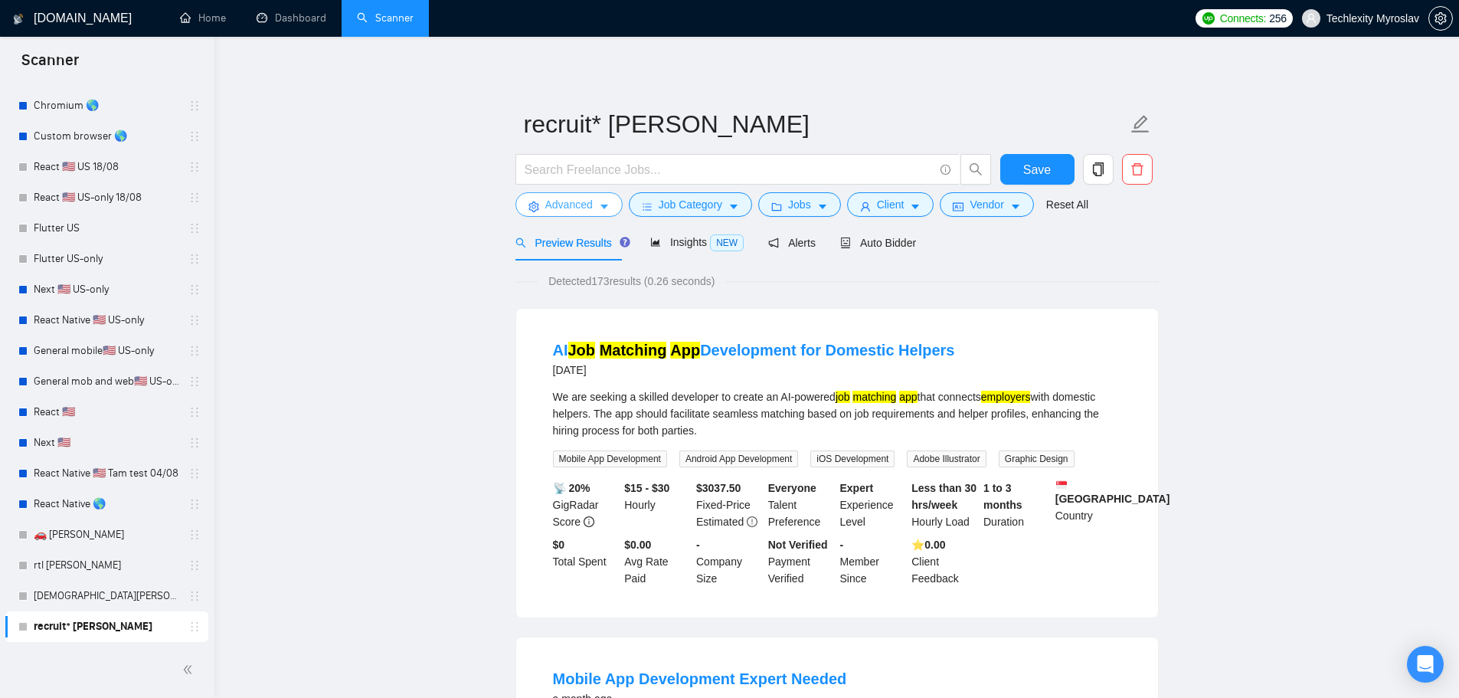
click at [562, 202] on span "Advanced" at bounding box center [568, 204] width 47 height 17
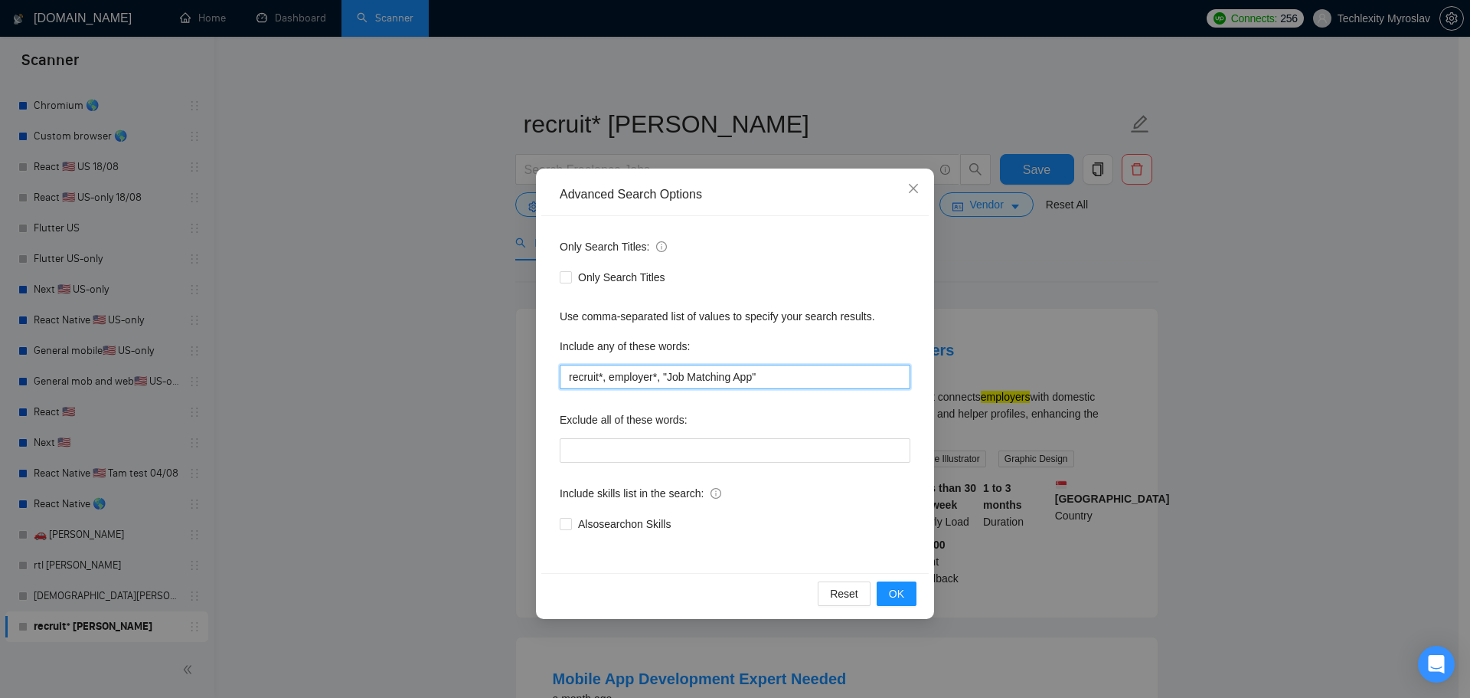
click at [675, 378] on input "recruit*, employer*, "Job Matching App"" at bounding box center [735, 377] width 351 height 25
click at [711, 379] on input "recruit*, employer*, "Job Matching App"" at bounding box center [735, 377] width 351 height 25
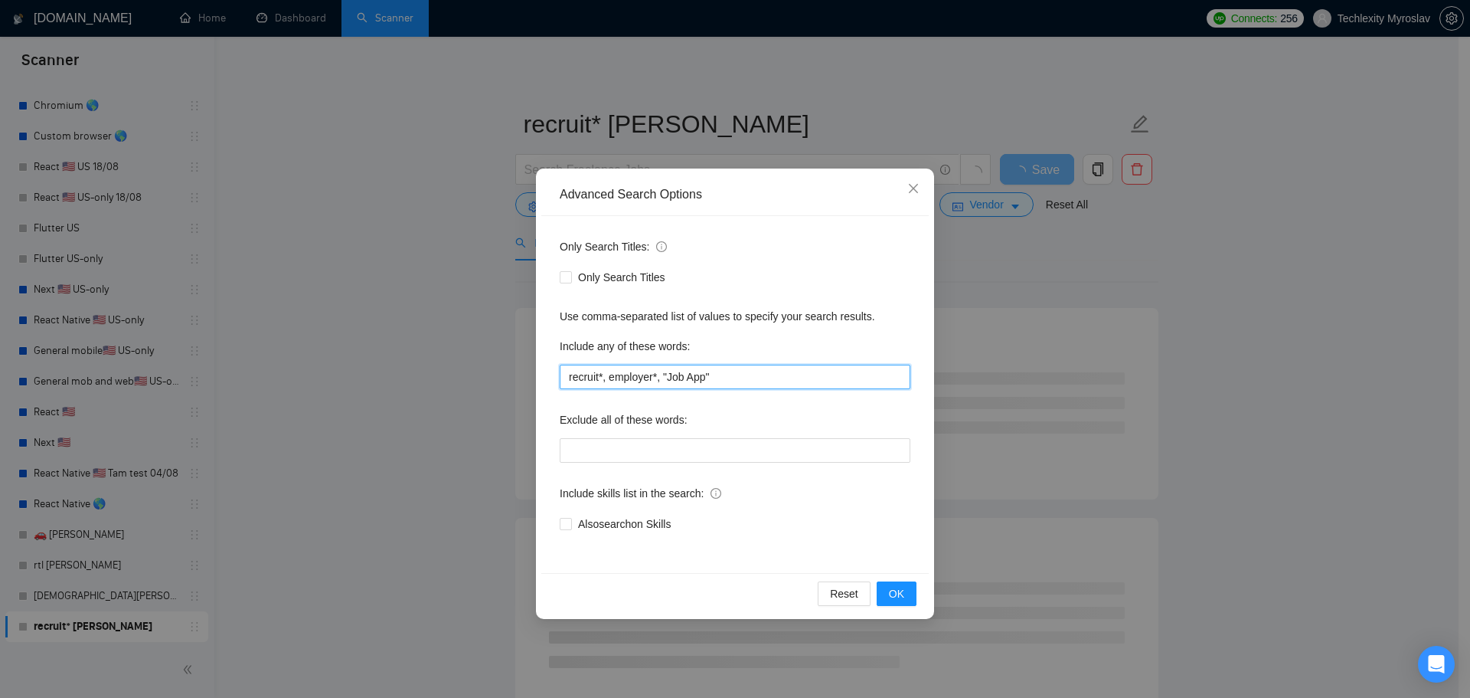
click at [667, 375] on input "recruit*, employer*, "Job App"" at bounding box center [735, 377] width 351 height 25
click at [713, 380] on input "recruit*, employer*, Job App"" at bounding box center [735, 377] width 351 height 25
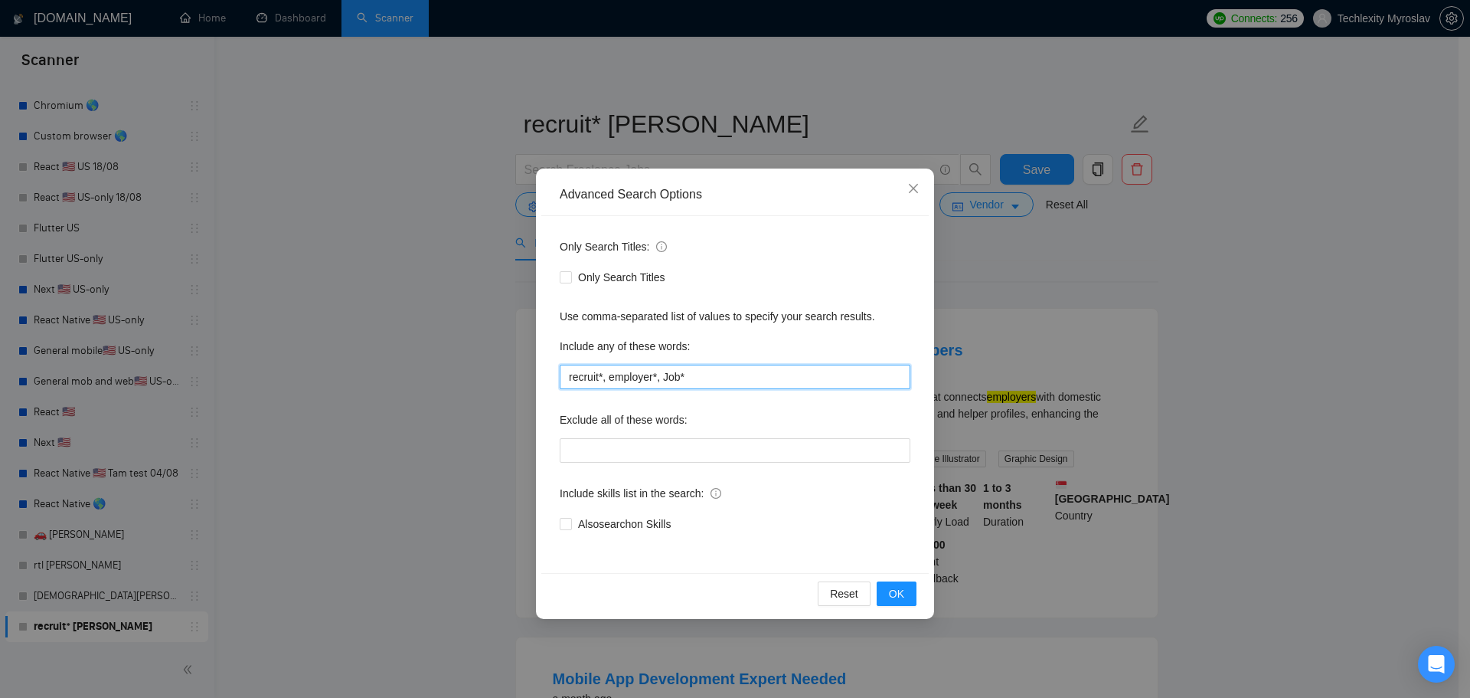
click at [662, 379] on input "recruit*, employer*, Job*" at bounding box center [735, 377] width 351 height 25
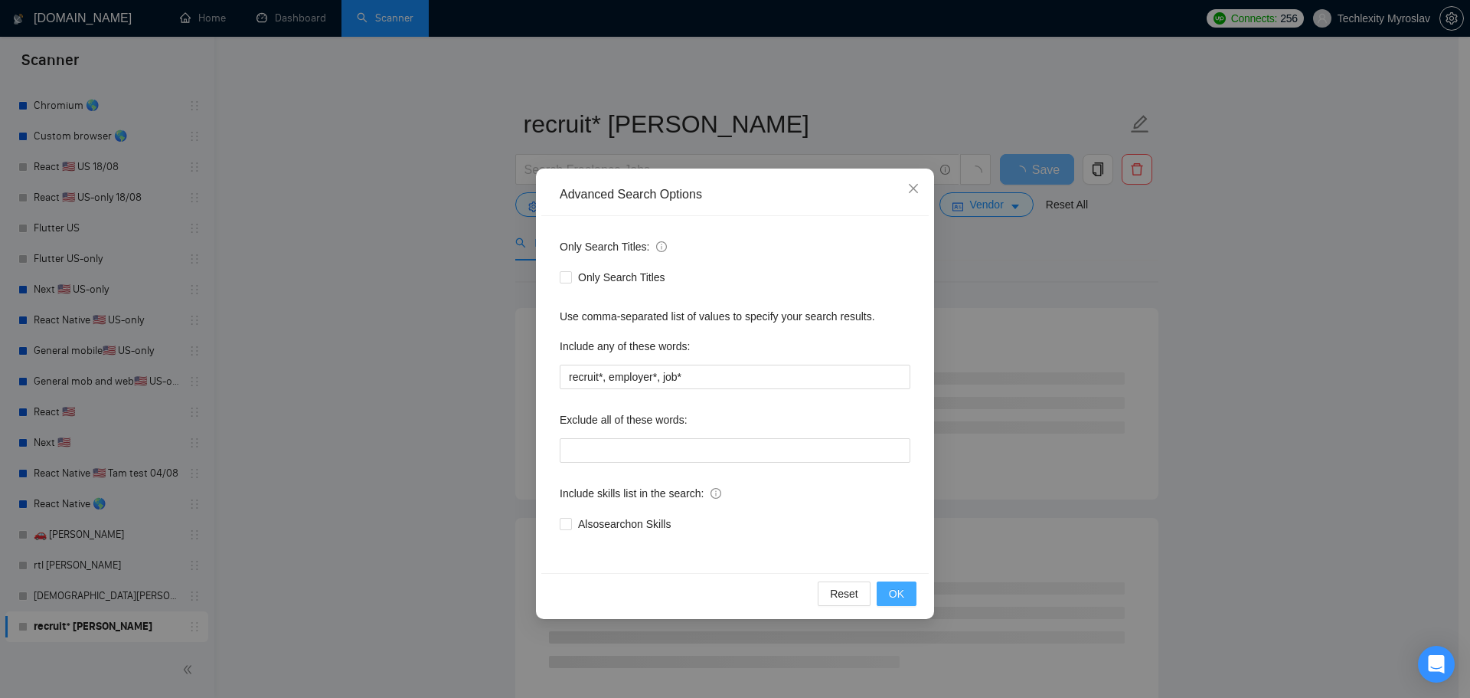
click at [900, 584] on button "OK" at bounding box center [897, 593] width 40 height 25
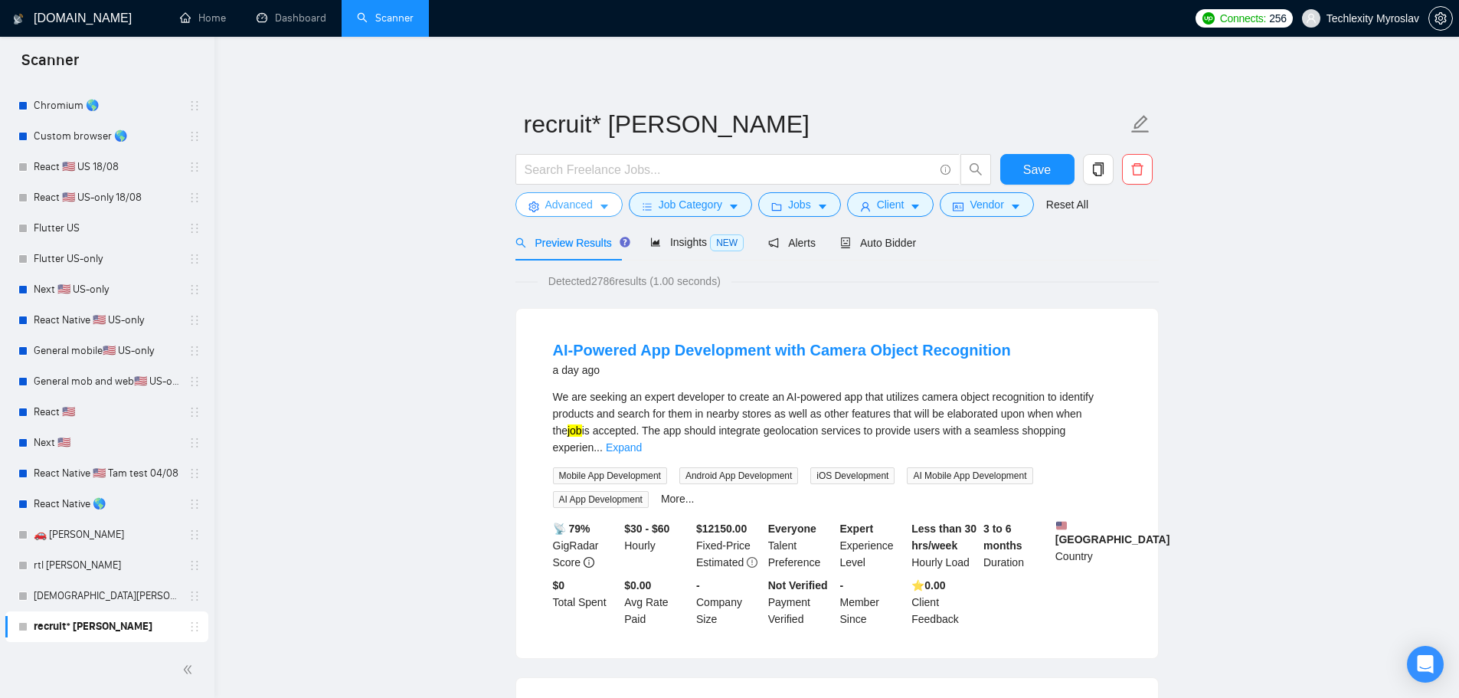
click at [535, 201] on span "setting" at bounding box center [533, 206] width 11 height 11
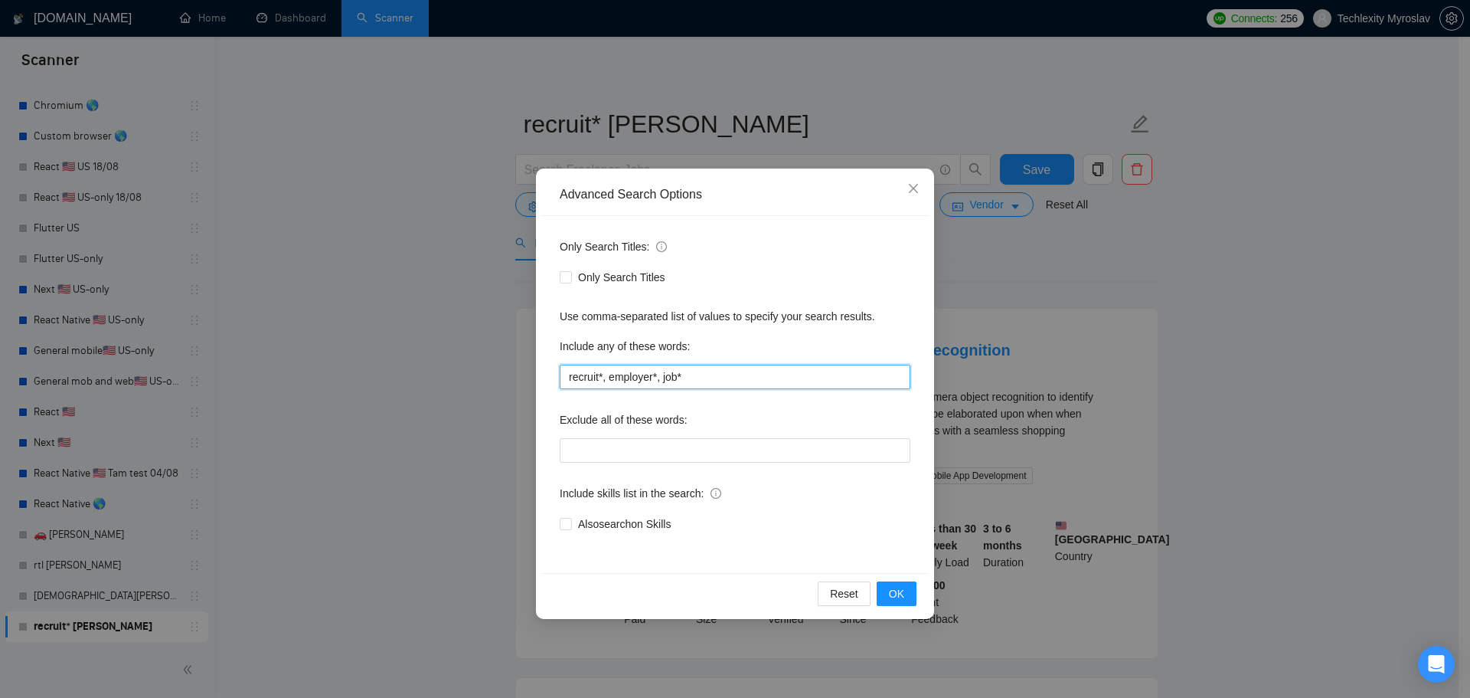
drag, startPoint x: 678, startPoint y: 376, endPoint x: 663, endPoint y: 383, distance: 16.8
click at [663, 383] on input "recruit*, employer*, job*" at bounding box center [735, 377] width 351 height 25
paste input "short video CV, video recruitment, TikTok-style job app, video networking"
drag, startPoint x: 658, startPoint y: 377, endPoint x: 471, endPoint y: 375, distance: 186.9
click at [471, 375] on div "Advanced Search Options Only Search Titles: Only Search Titles Use comma-separa…" at bounding box center [735, 349] width 1470 height 698
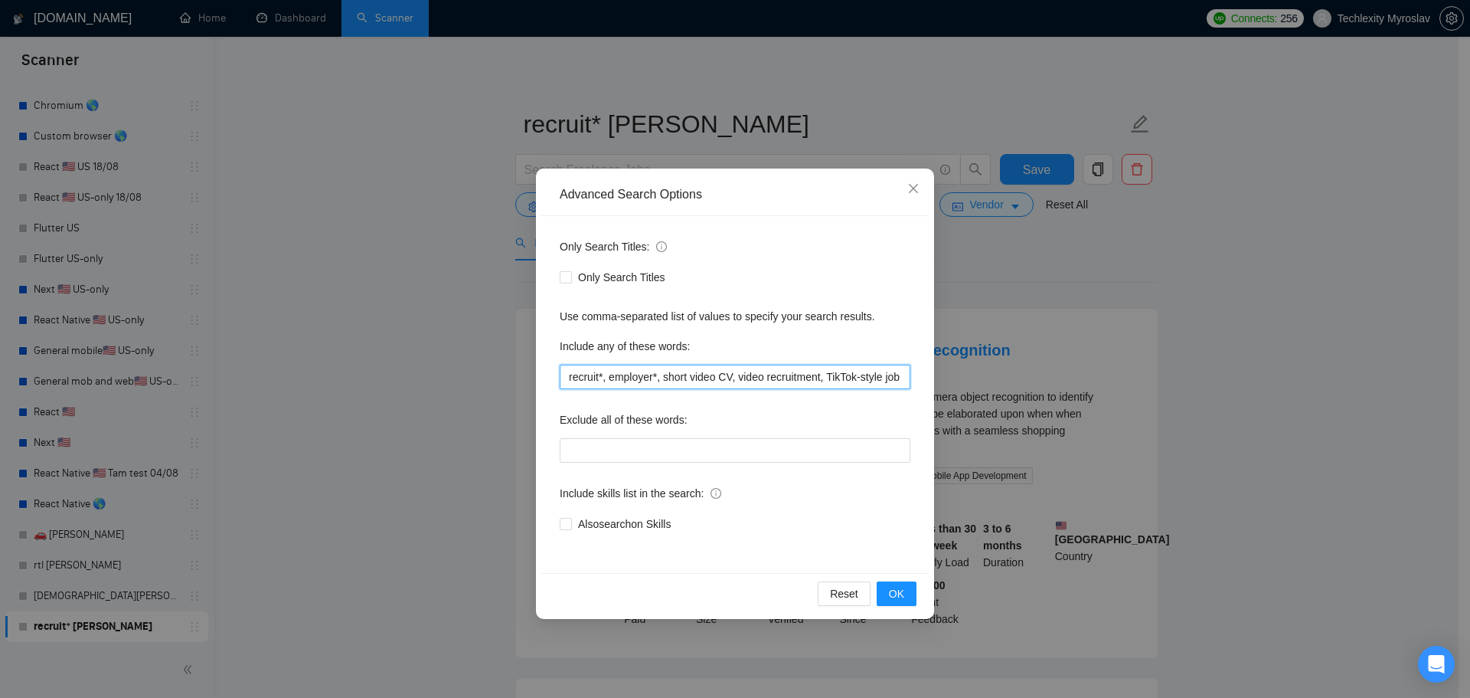
click at [748, 378] on input "recruit*, employer*, short video CV, video recruitment, TikTok-style job app, v…" at bounding box center [735, 377] width 351 height 25
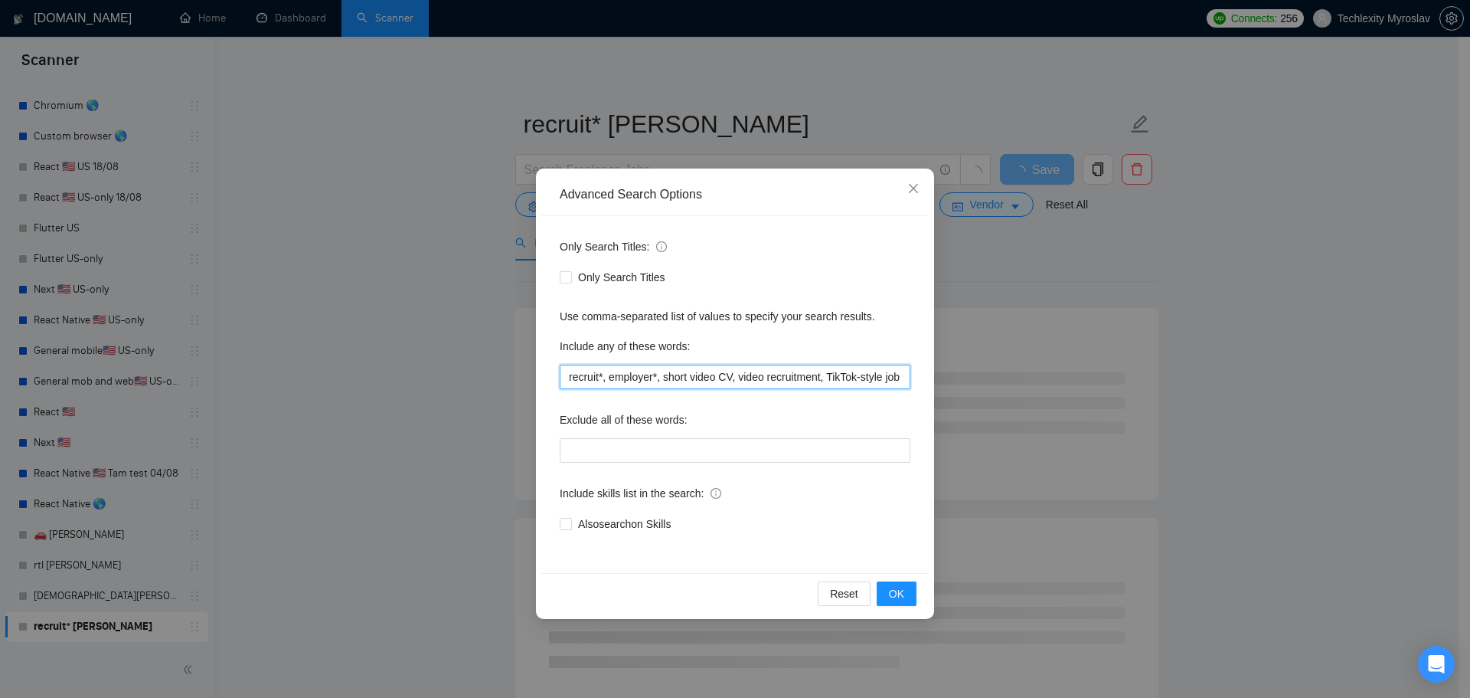
click at [664, 378] on input "recruit*, employer*, short video CV, video recruitment, TikTok-style job app, v…" at bounding box center [735, 377] width 351 height 25
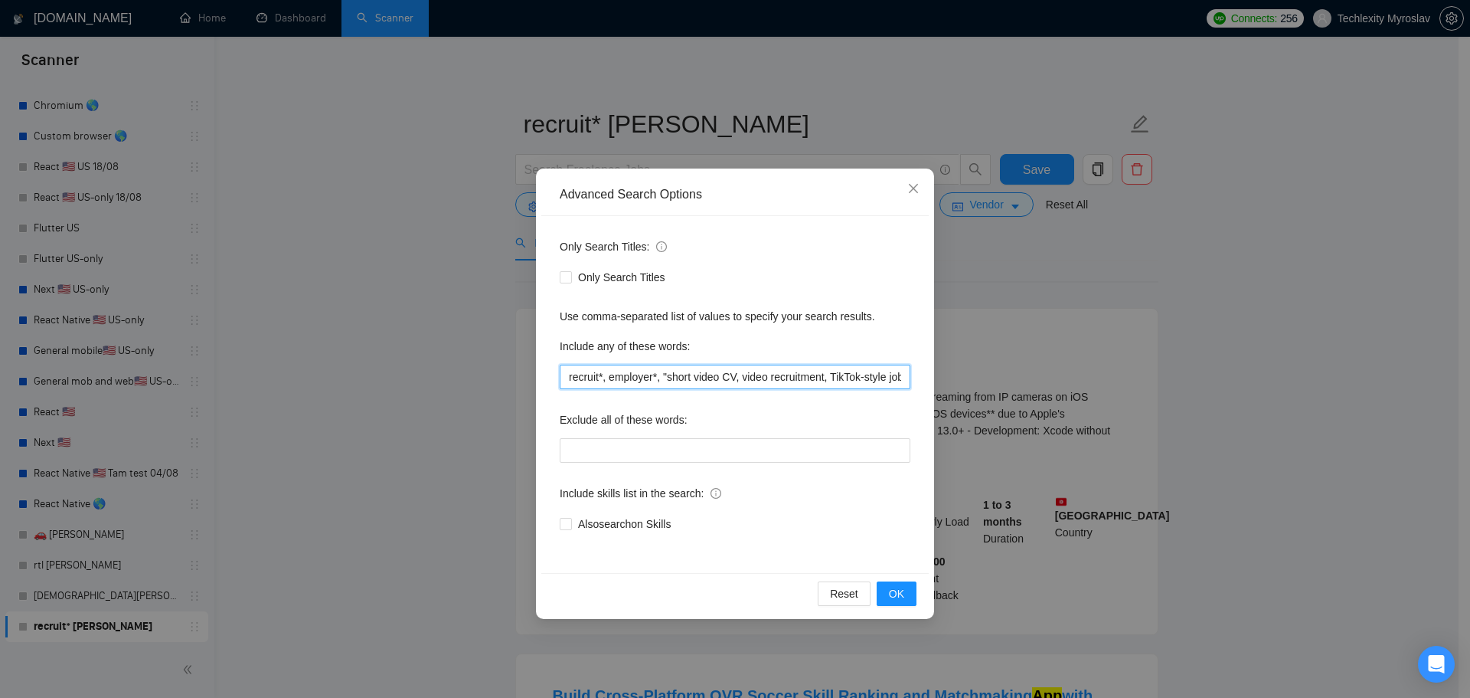
click at [736, 375] on input "recruit*, employer*, "short video CV, video recruitment, TikTok-style job app, …" at bounding box center [735, 377] width 351 height 25
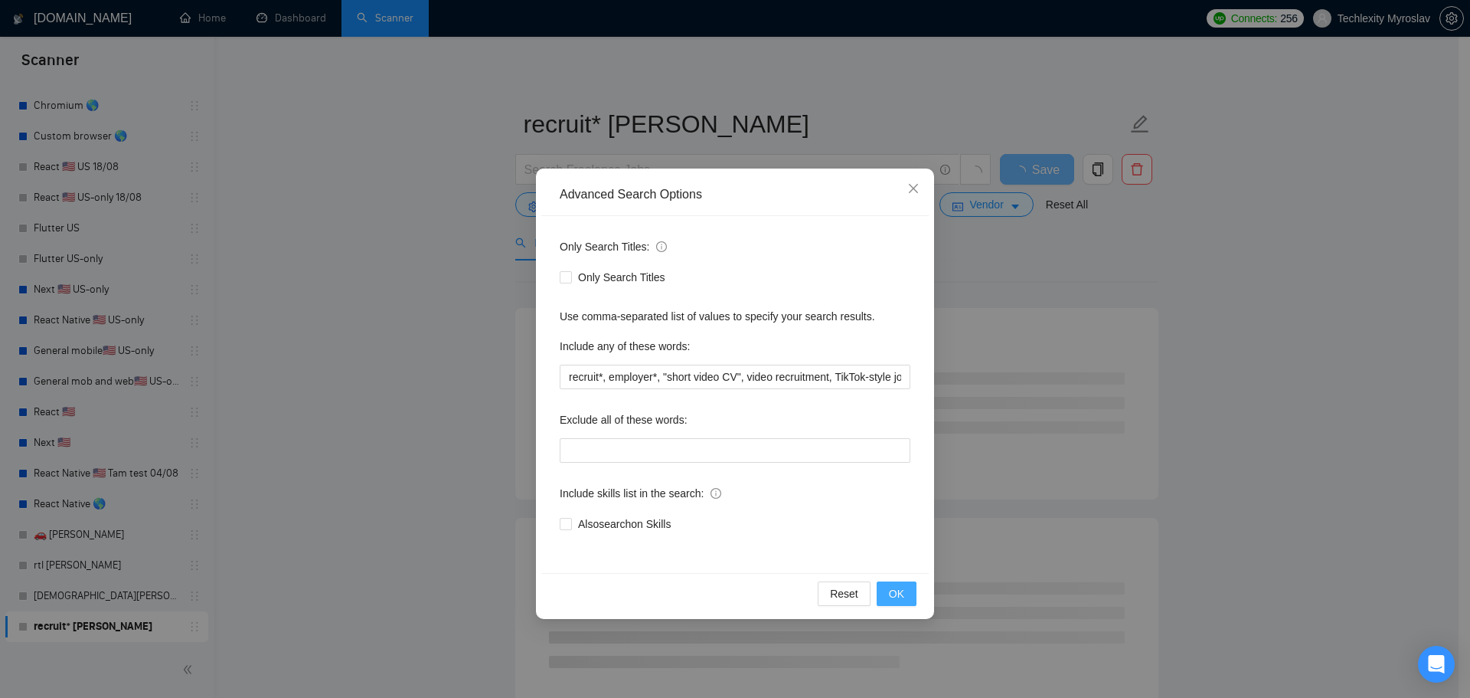
click at [895, 588] on span "OK" at bounding box center [896, 593] width 15 height 17
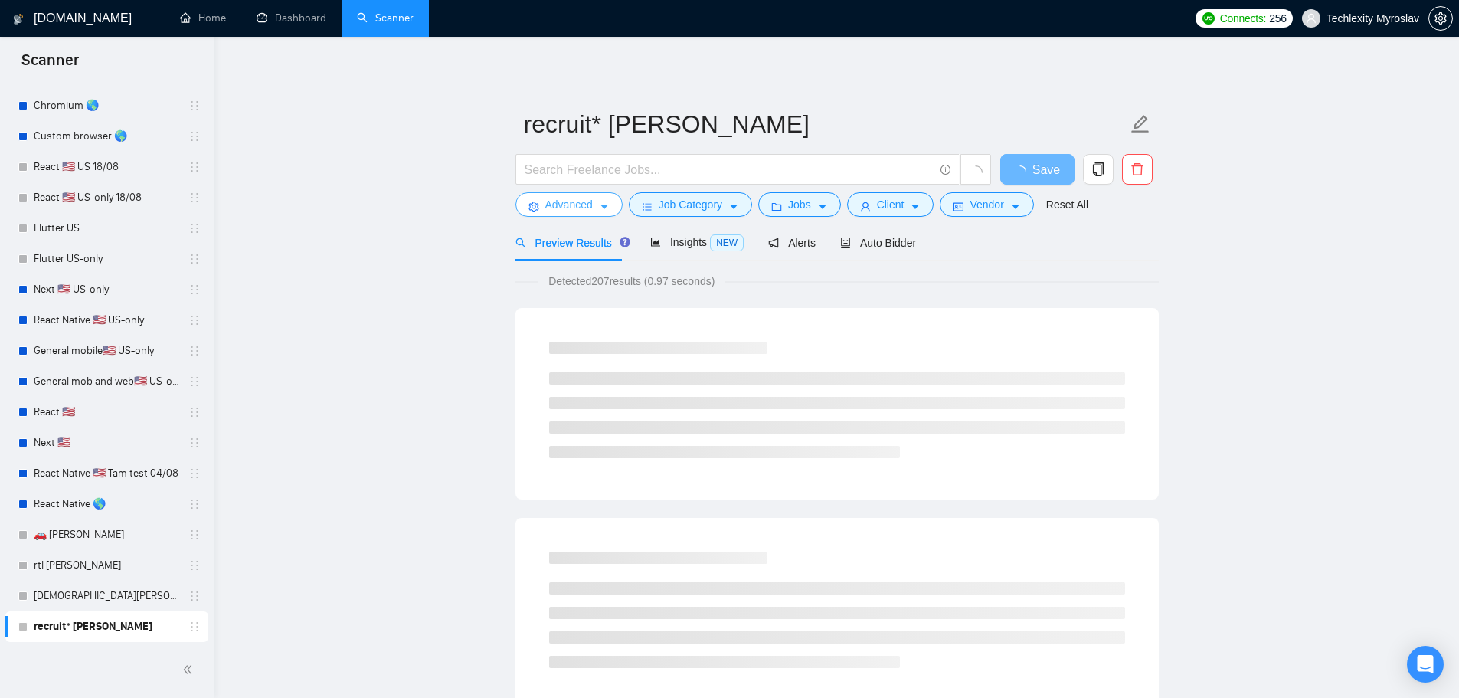
click at [563, 201] on span "Advanced" at bounding box center [568, 204] width 47 height 17
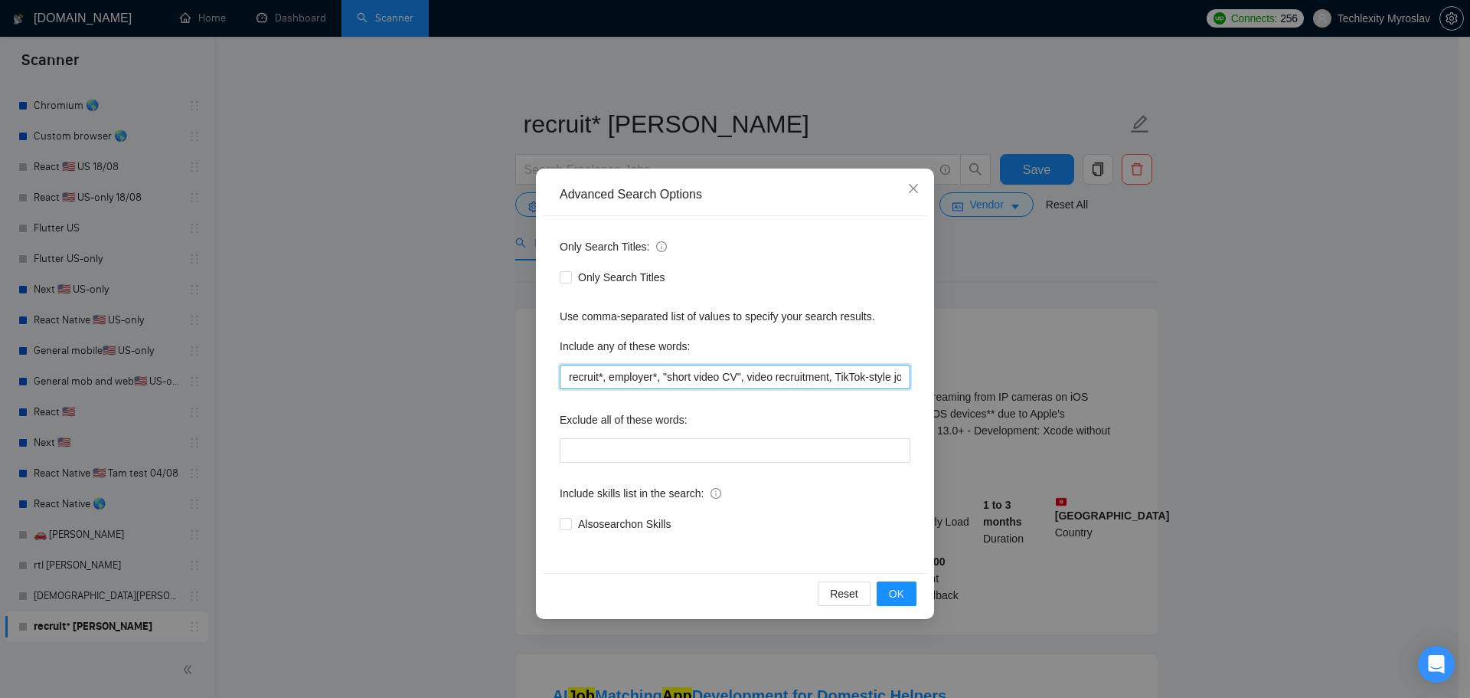
scroll to position [0, 116]
drag, startPoint x: 743, startPoint y: 377, endPoint x: 1005, endPoint y: 385, distance: 262.0
click at [1005, 385] on div "Advanced Search Options Only Search Titles: Only Search Titles Use comma-separa…" at bounding box center [735, 349] width 1470 height 698
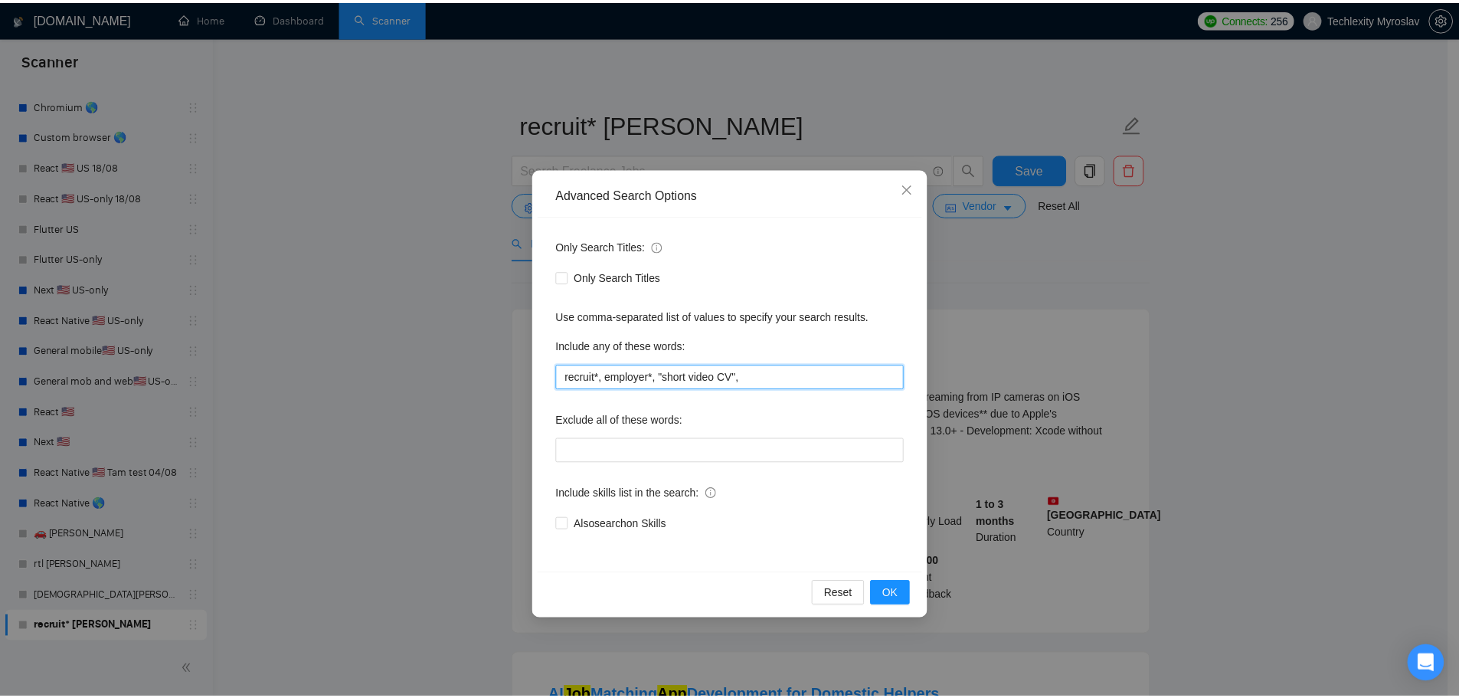
scroll to position [0, 0]
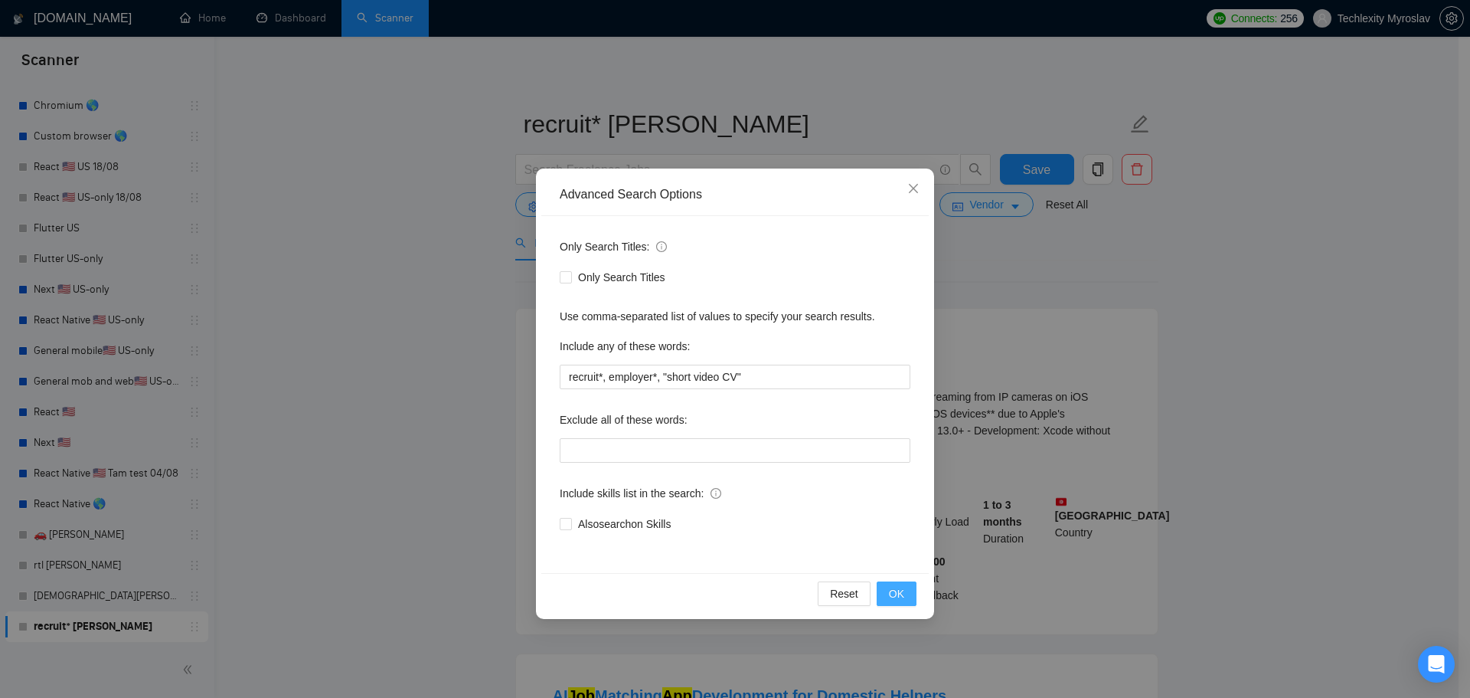
click at [895, 588] on span "OK" at bounding box center [896, 593] width 15 height 17
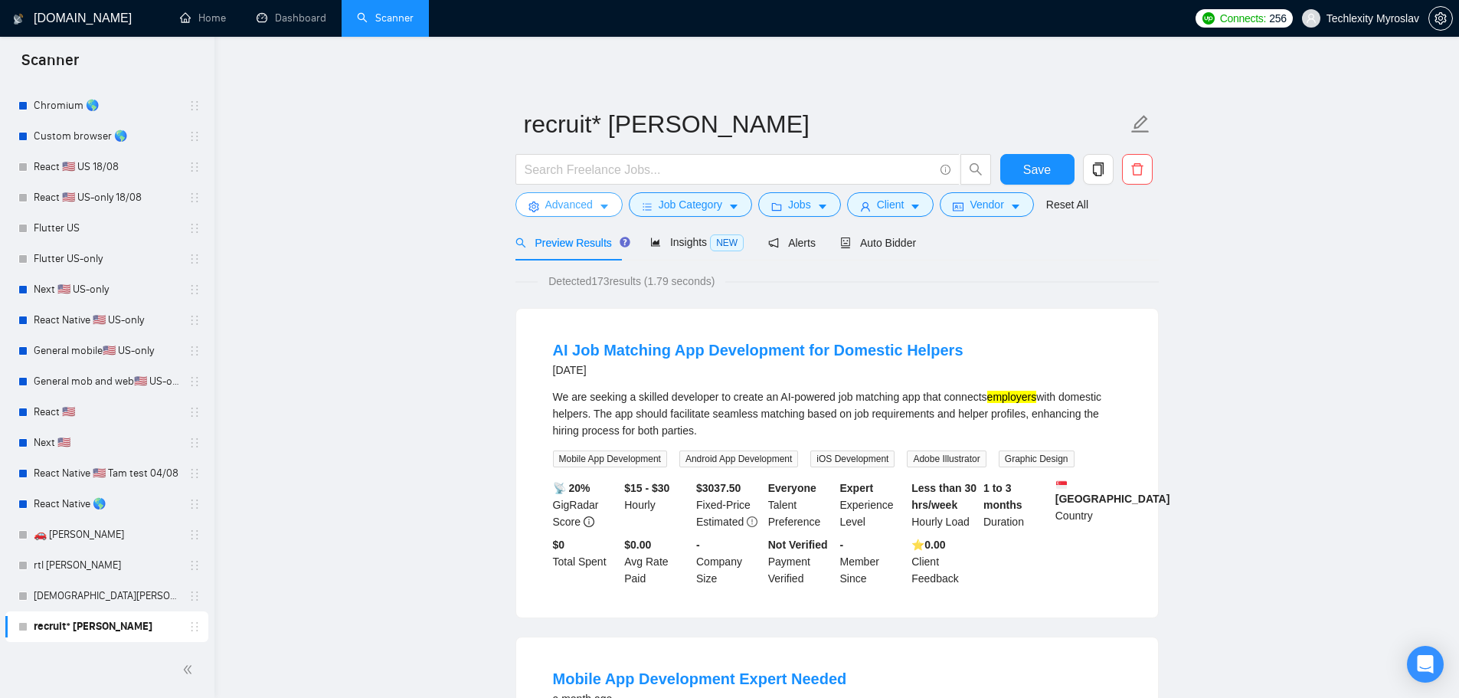
click at [551, 201] on span "Advanced" at bounding box center [568, 204] width 47 height 17
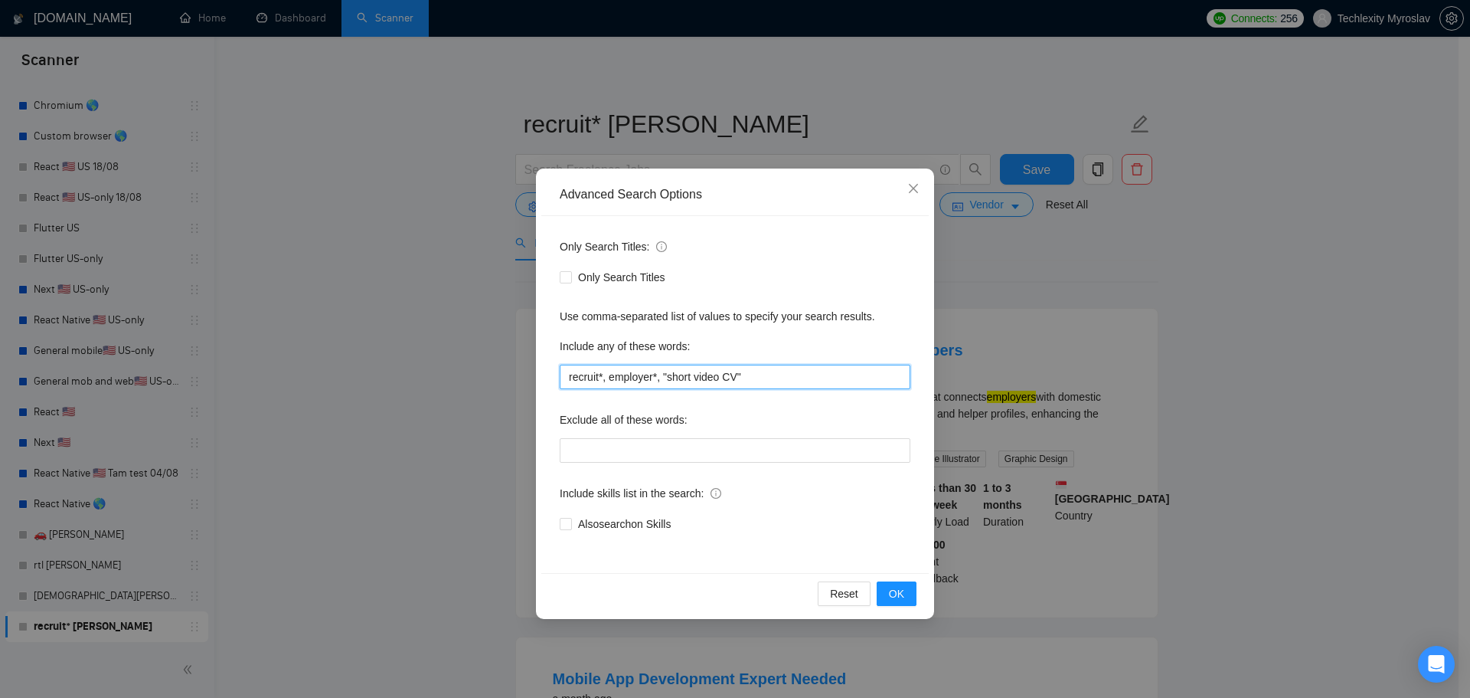
click at [744, 378] on input "recruit*, employer*, "short video CV"" at bounding box center [735, 377] width 351 height 25
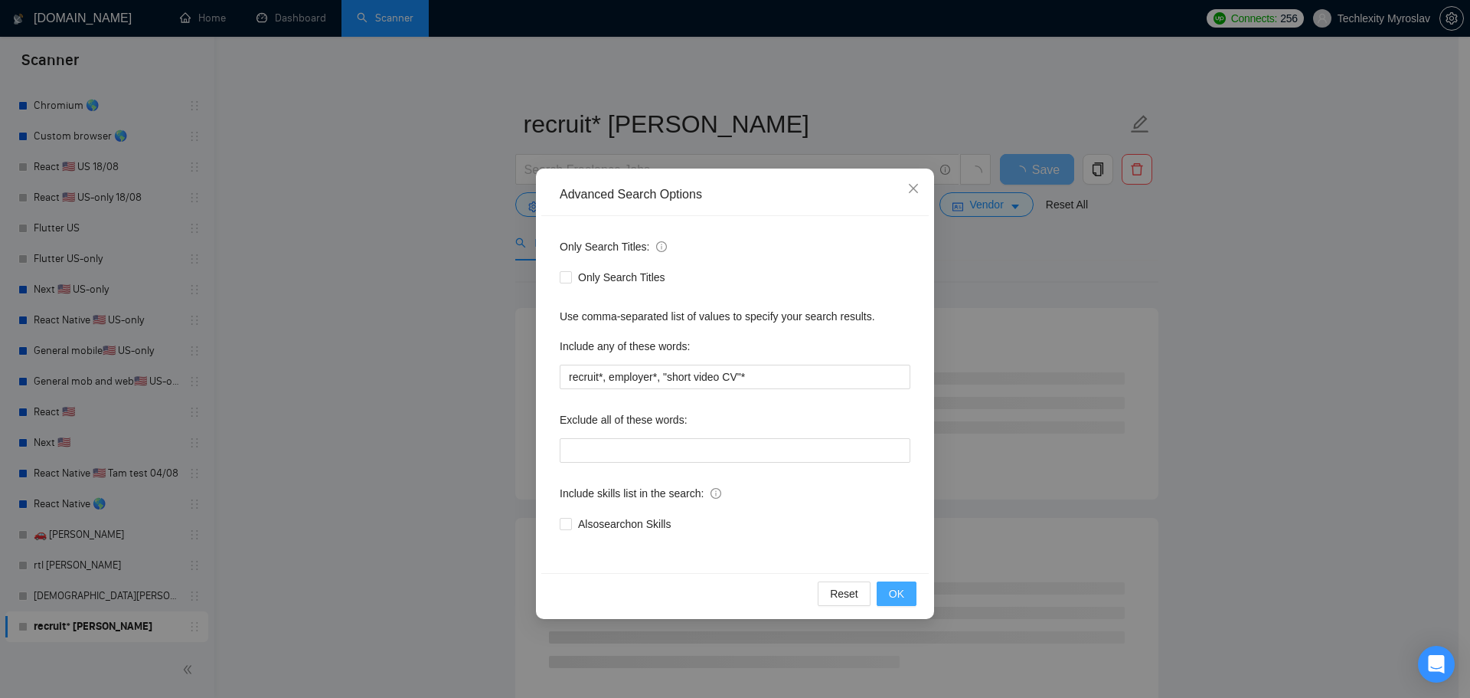
click at [901, 591] on span "OK" at bounding box center [896, 593] width 15 height 17
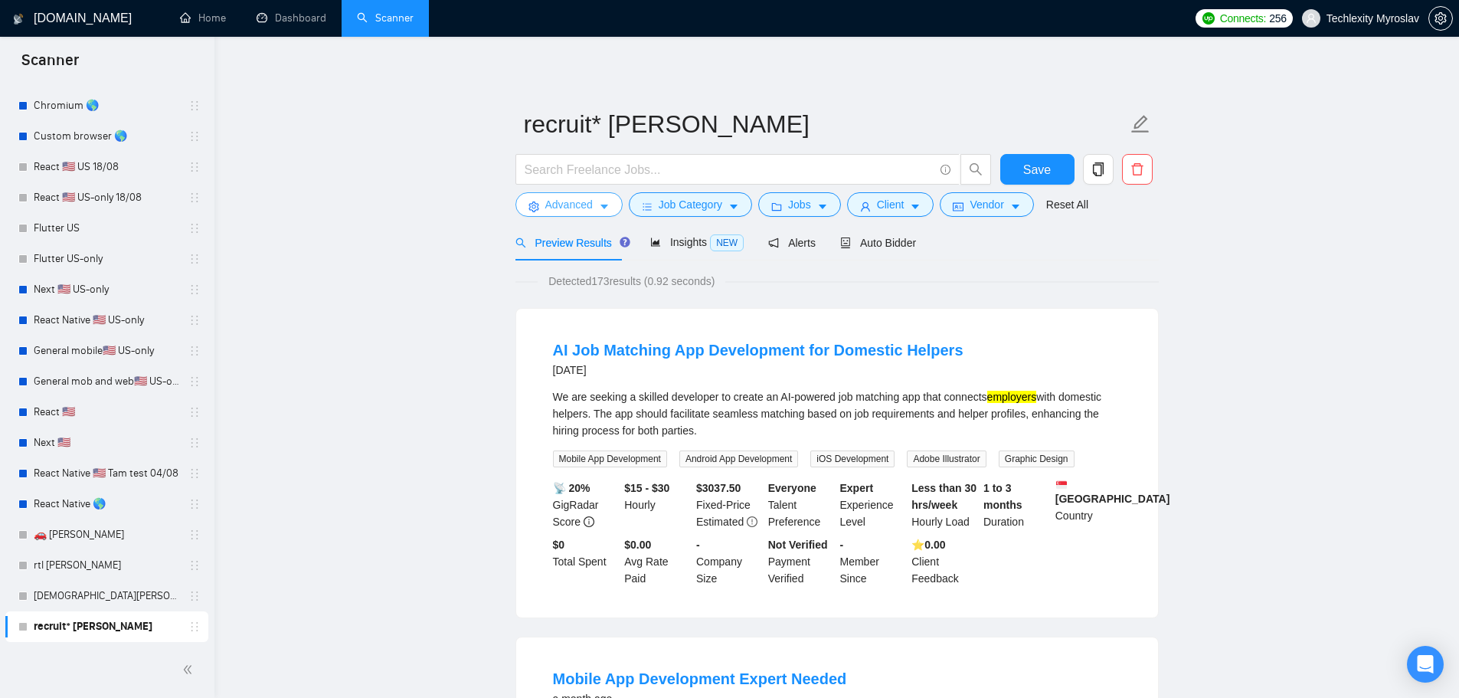
click at [541, 200] on button "Advanced" at bounding box center [568, 204] width 107 height 25
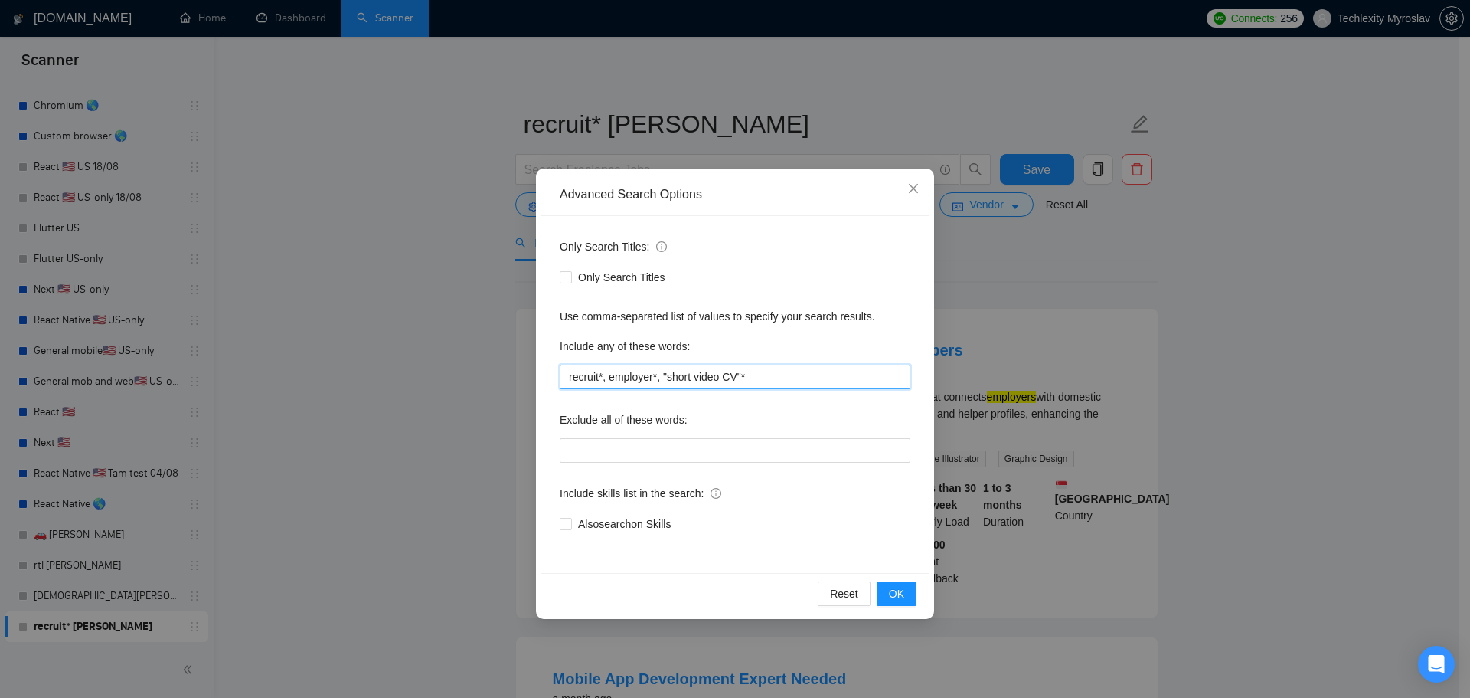
drag, startPoint x: 769, startPoint y: 383, endPoint x: 662, endPoint y: 384, distance: 106.4
click at [662, 384] on input "recruit*, employer*, "short video CV"*" at bounding box center [735, 377] width 351 height 25
paste input "job app"
click at [918, 599] on div "Reset OK" at bounding box center [734, 593] width 387 height 41
click at [911, 595] on button "OK" at bounding box center [897, 593] width 40 height 25
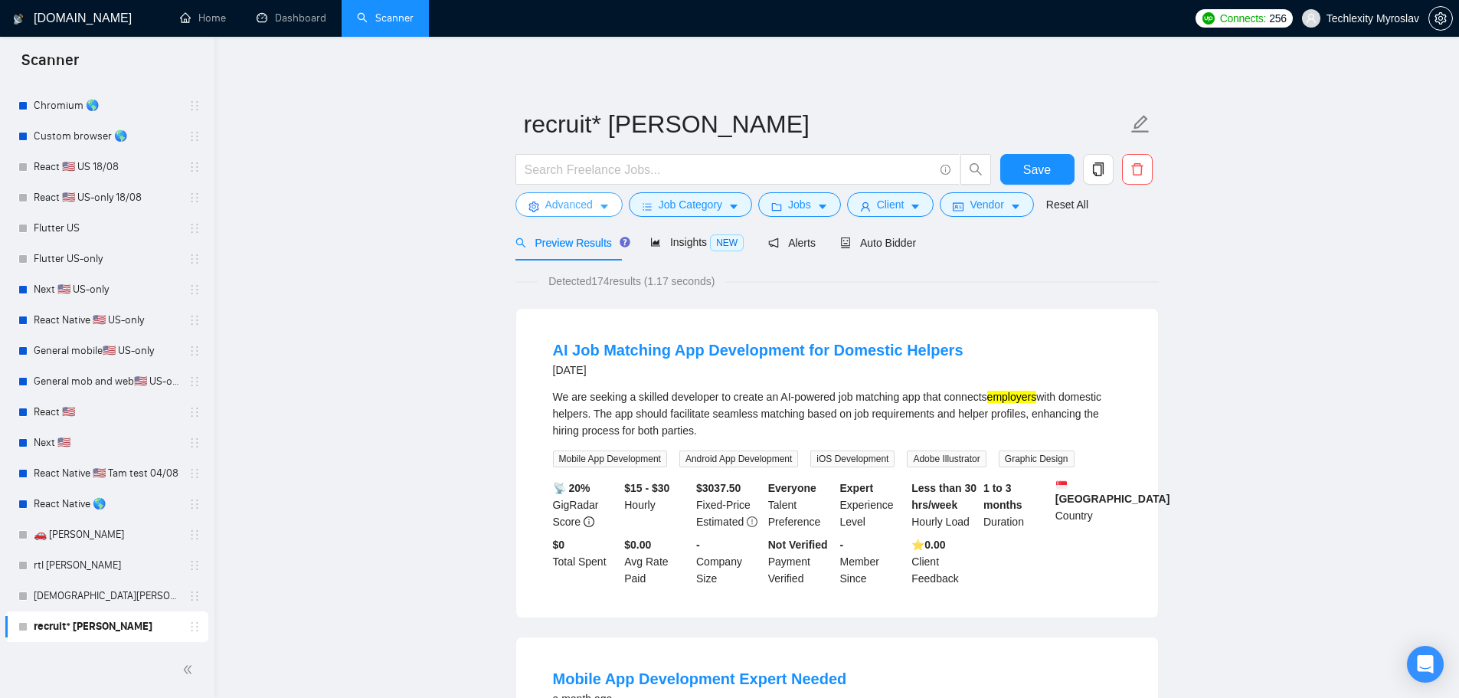
click at [606, 211] on icon "caret-down" at bounding box center [604, 206] width 11 height 11
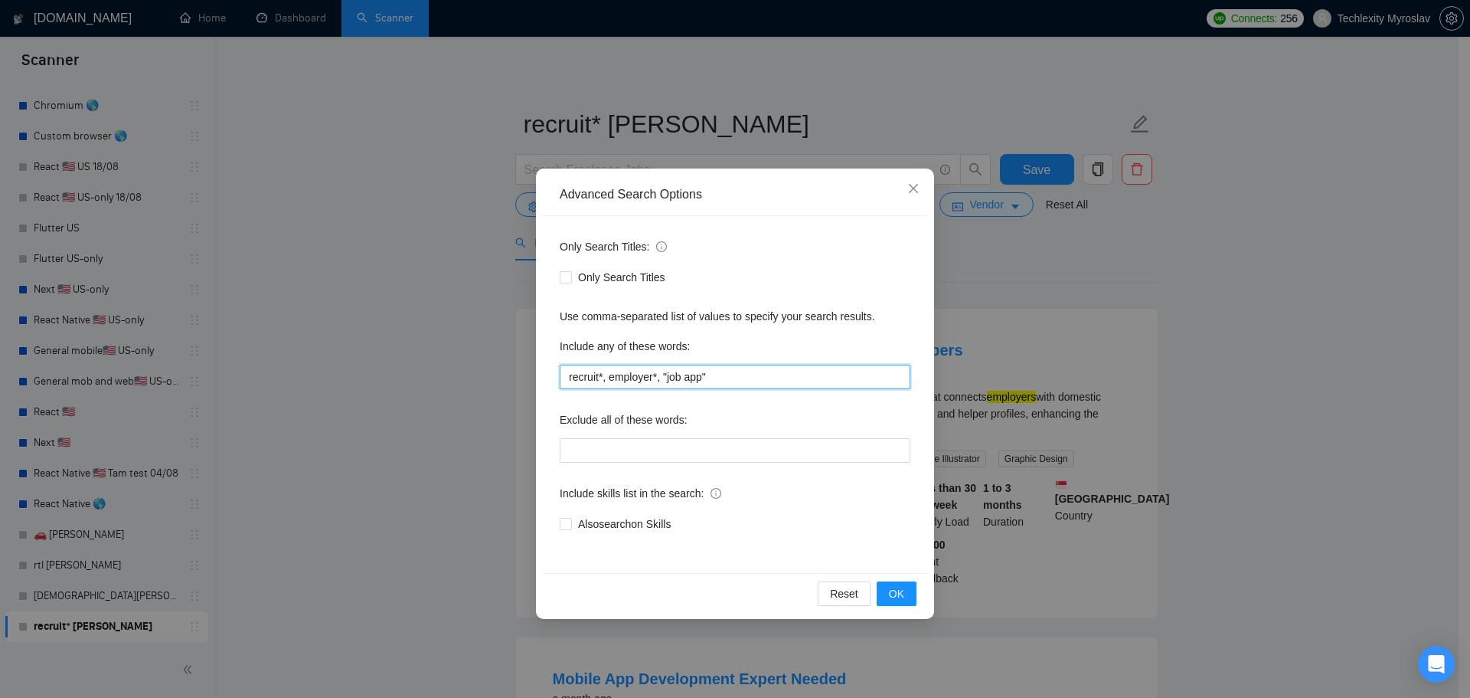
click at [780, 381] on input "recruit*, employer*, "job app"" at bounding box center [735, 377] width 351 height 25
click at [901, 593] on span "OK" at bounding box center [896, 593] width 15 height 17
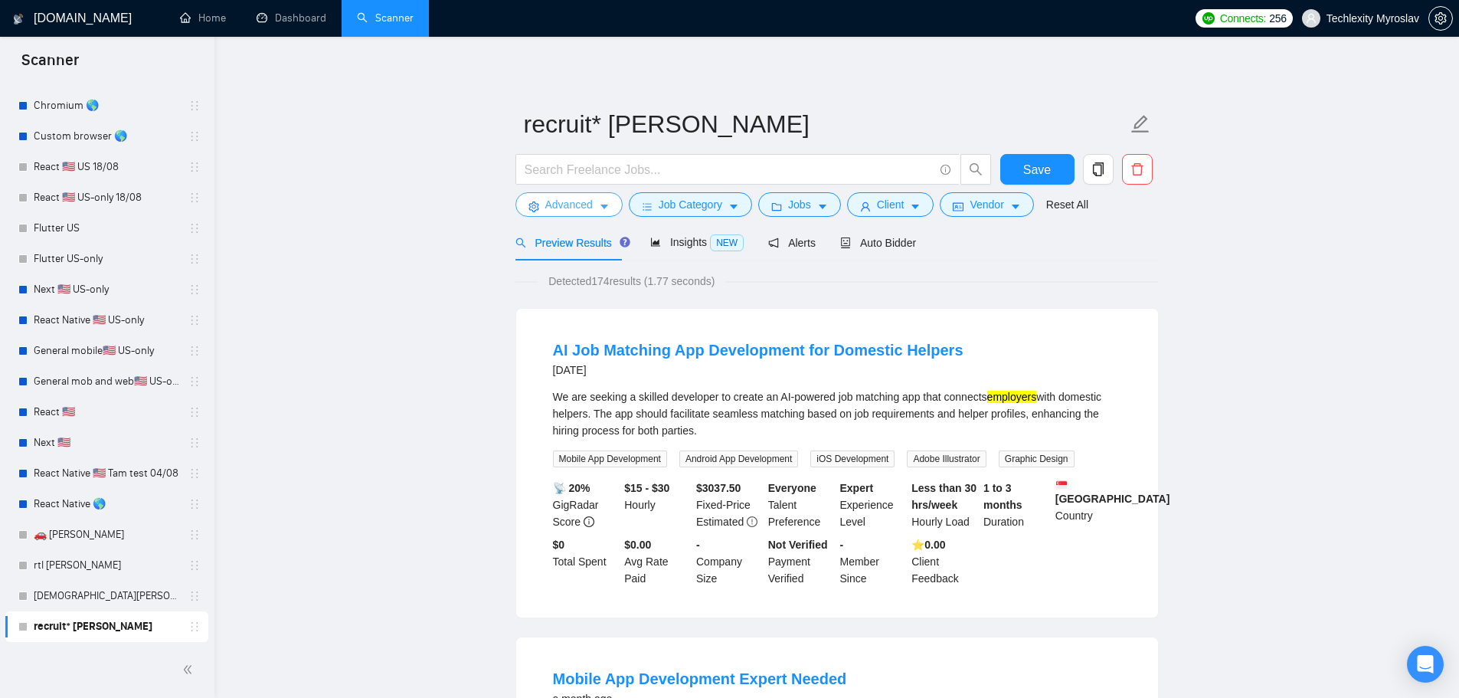
click at [566, 208] on span "Advanced" at bounding box center [568, 204] width 47 height 17
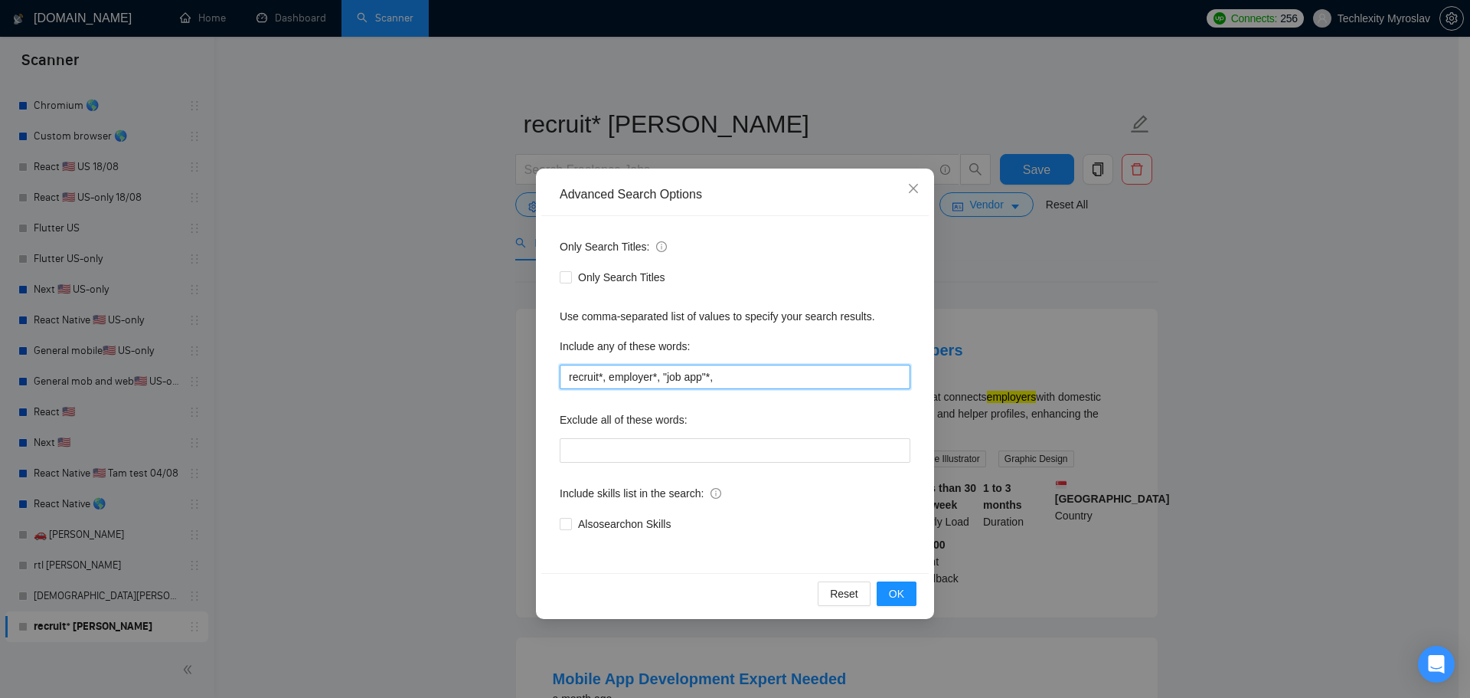
click at [711, 379] on input "recruit*, employer*, "job app"*," at bounding box center [735, 377] width 351 height 25
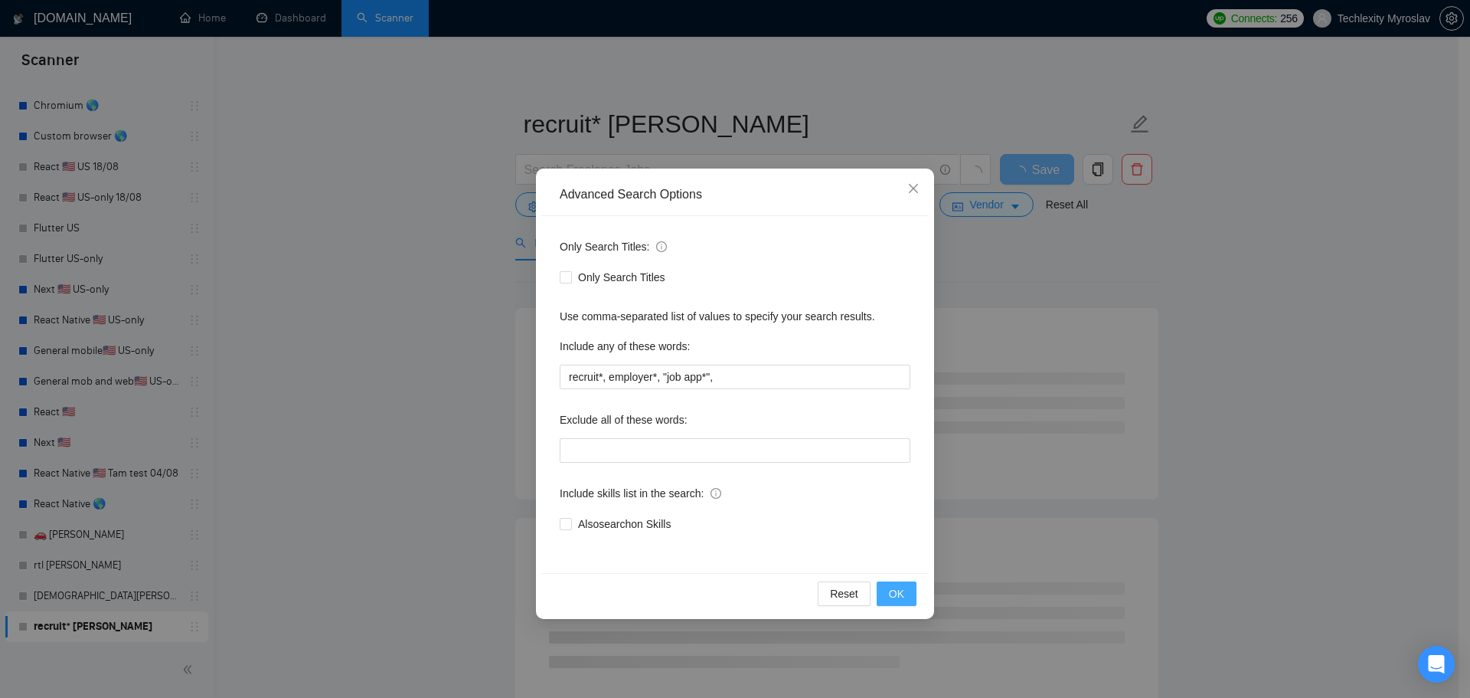
click at [899, 592] on span "OK" at bounding box center [896, 593] width 15 height 17
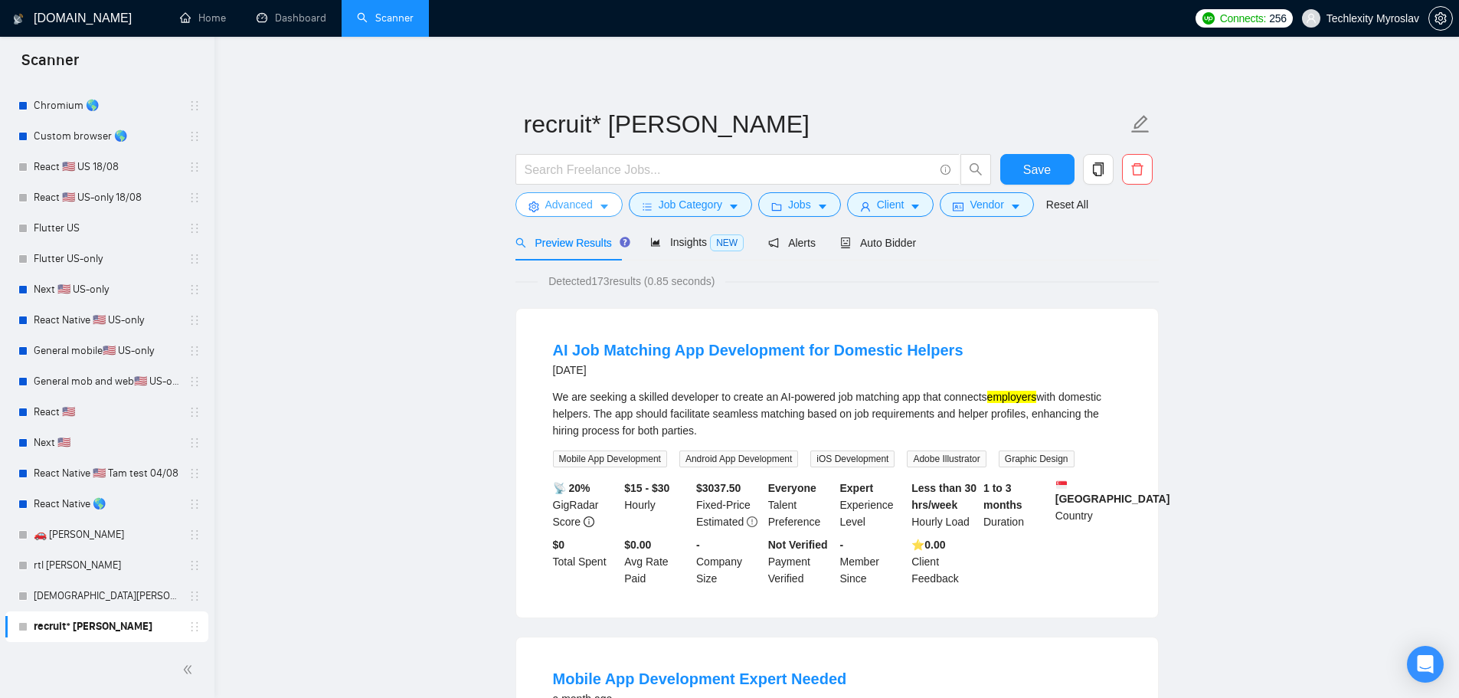
click at [542, 200] on button "Advanced" at bounding box center [568, 204] width 107 height 25
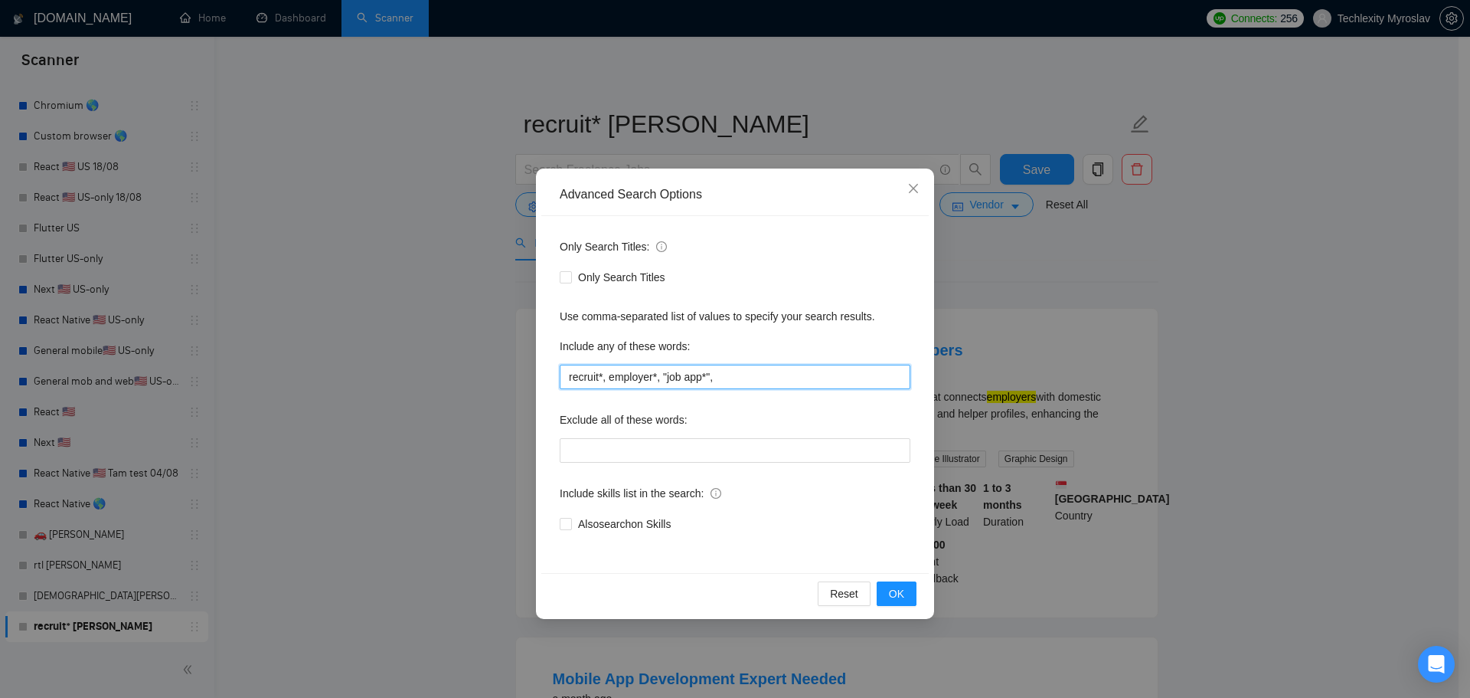
click at [669, 371] on input "recruit*, employer*, "job app*"," at bounding box center [735, 377] width 351 height 25
drag, startPoint x: 707, startPoint y: 381, endPoint x: 717, endPoint y: 383, distance: 10.1
click at [708, 381] on input "recruit*, employer*, (job app*"," at bounding box center [735, 377] width 351 height 25
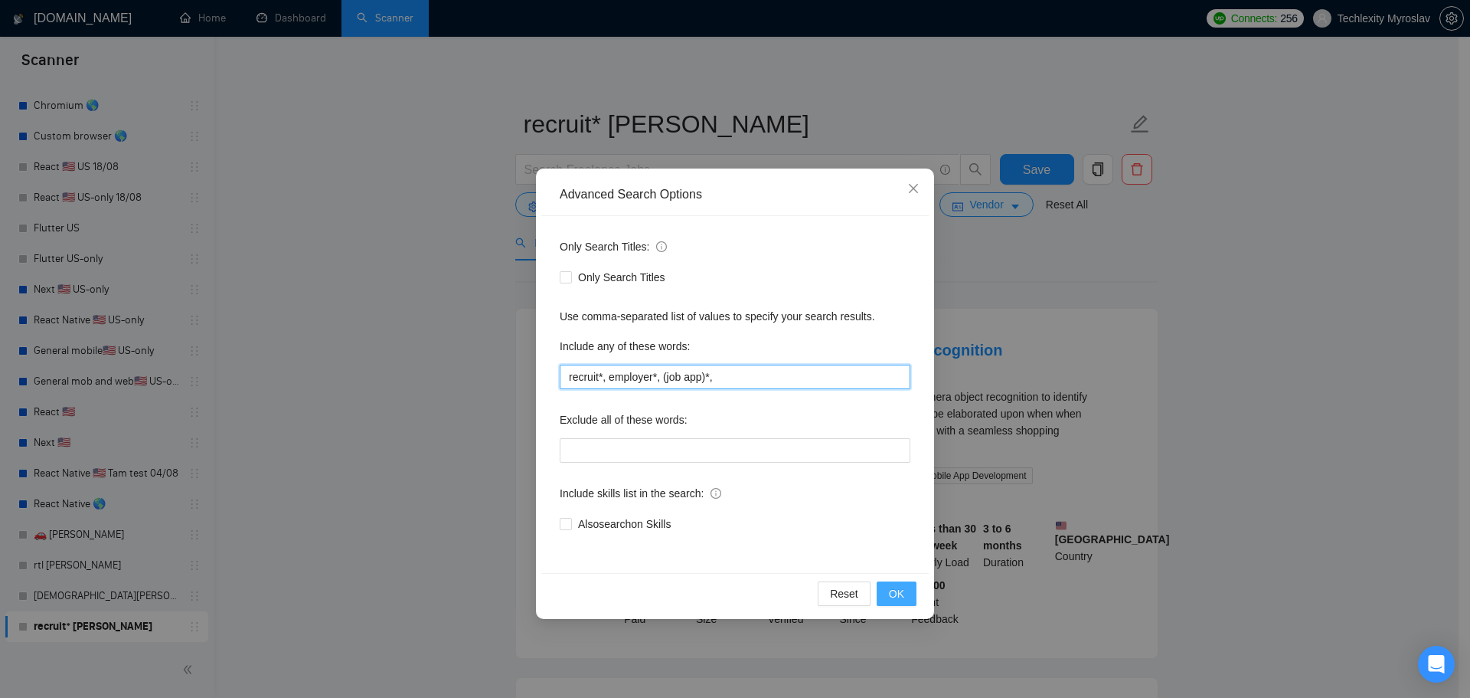
type input "recruit*, employer*, (job app)*,"
click at [906, 594] on button "OK" at bounding box center [897, 593] width 40 height 25
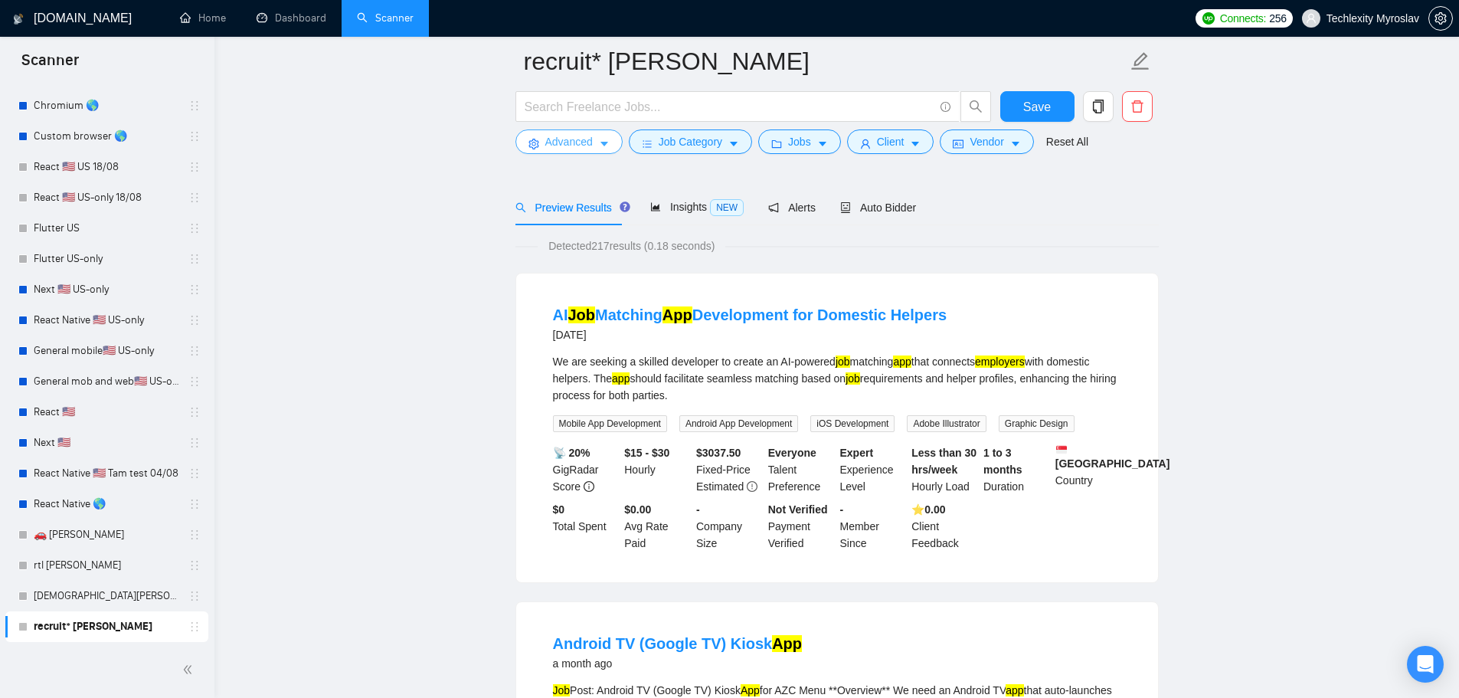
scroll to position [230, 0]
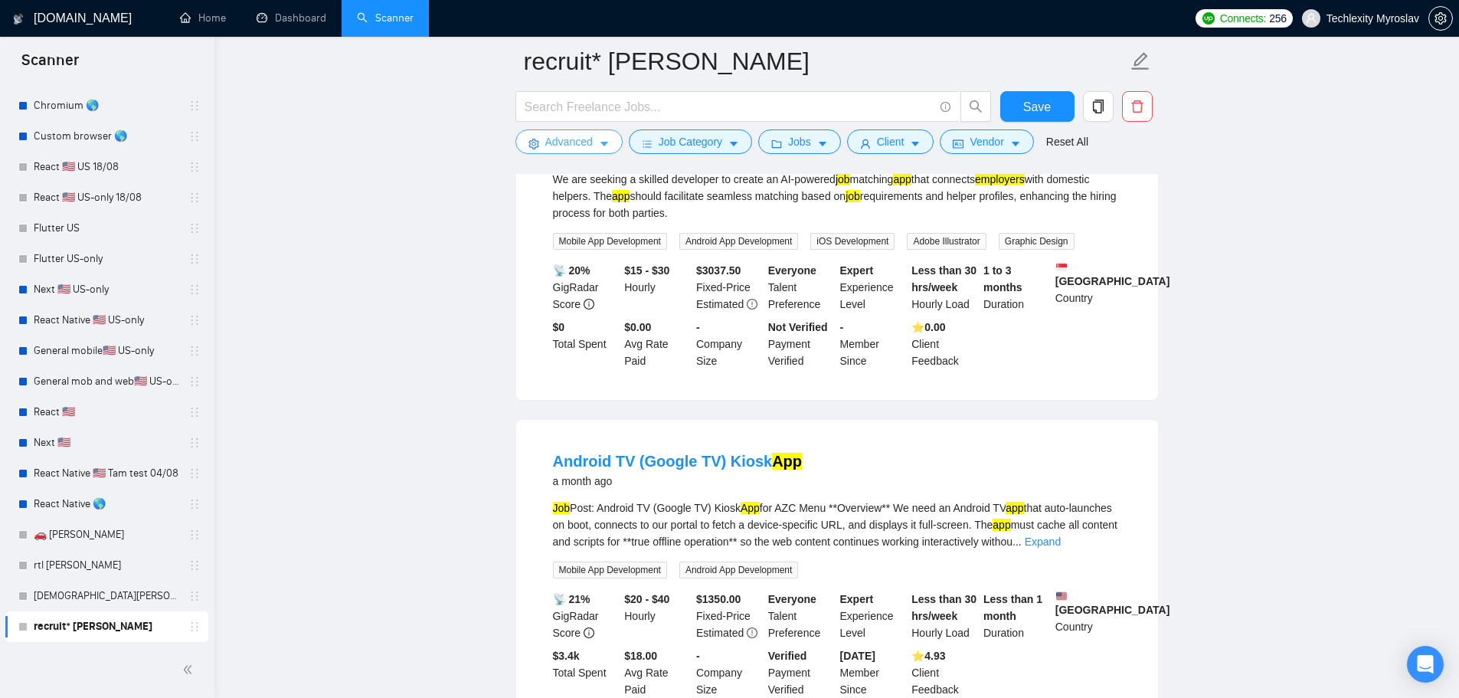
click at [563, 145] on span "Advanced" at bounding box center [568, 141] width 47 height 17
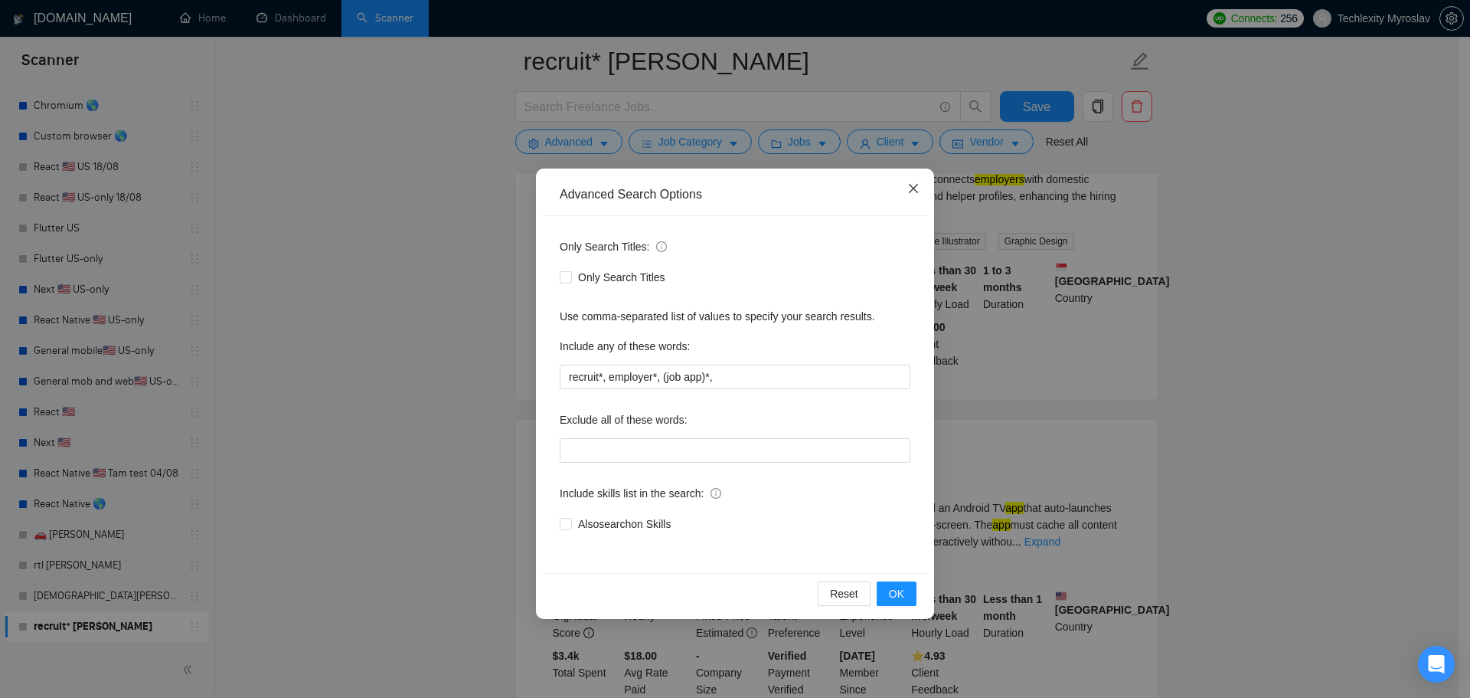
click at [914, 184] on icon "close" at bounding box center [913, 188] width 12 height 12
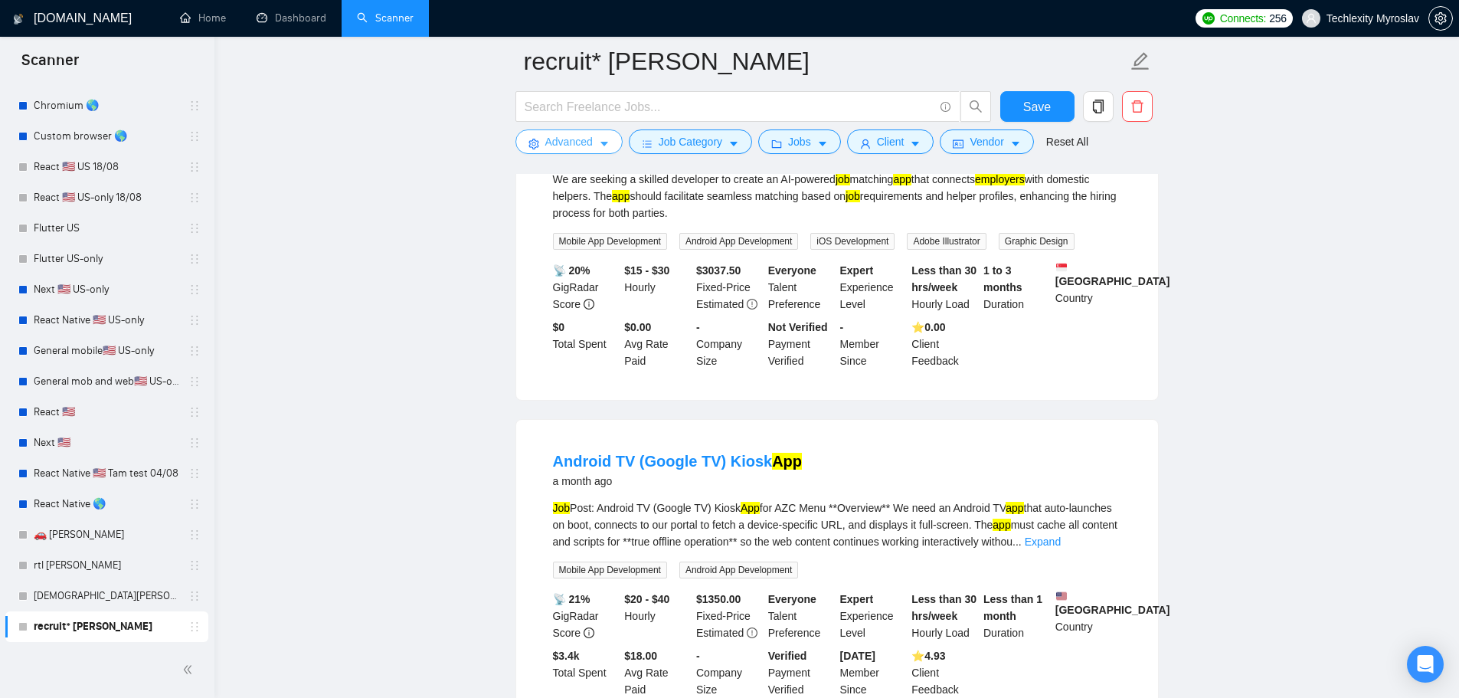
click at [545, 144] on span "Advanced" at bounding box center [568, 141] width 47 height 17
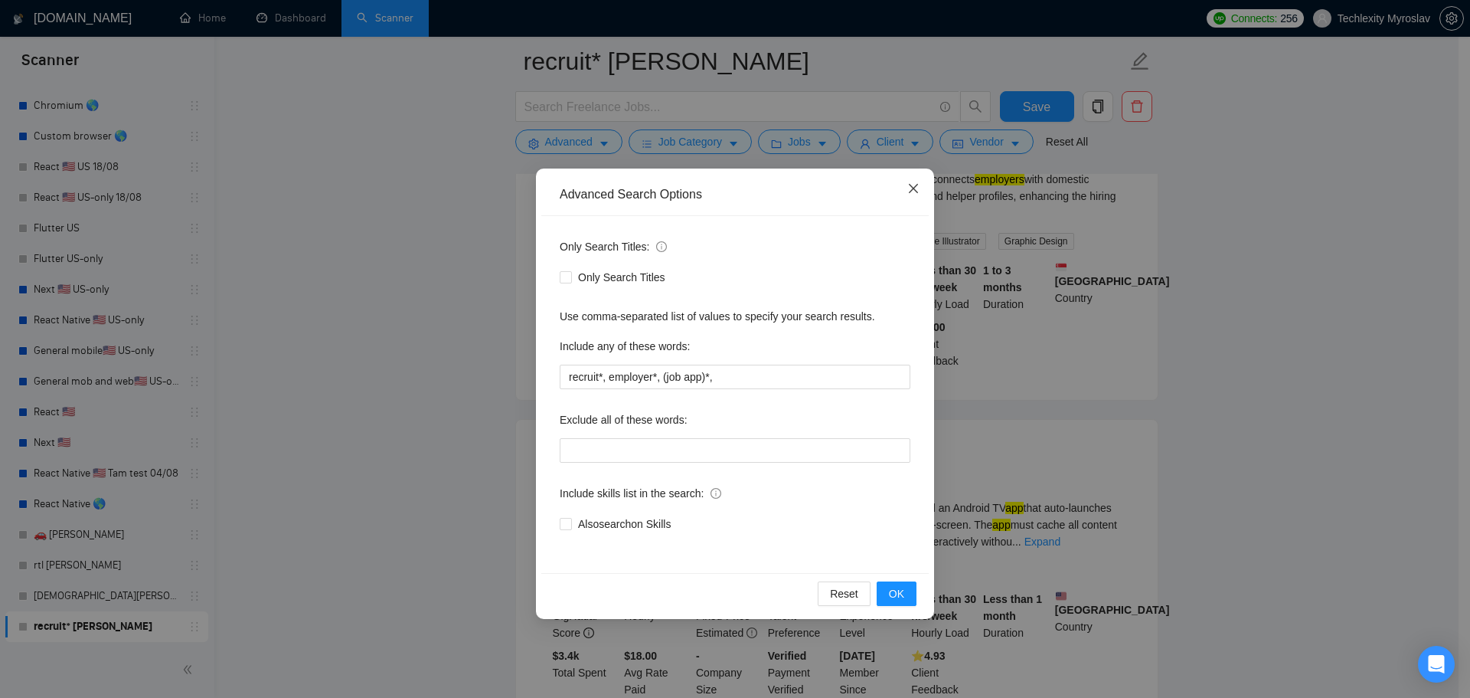
click at [914, 194] on icon "close" at bounding box center [913, 188] width 12 height 12
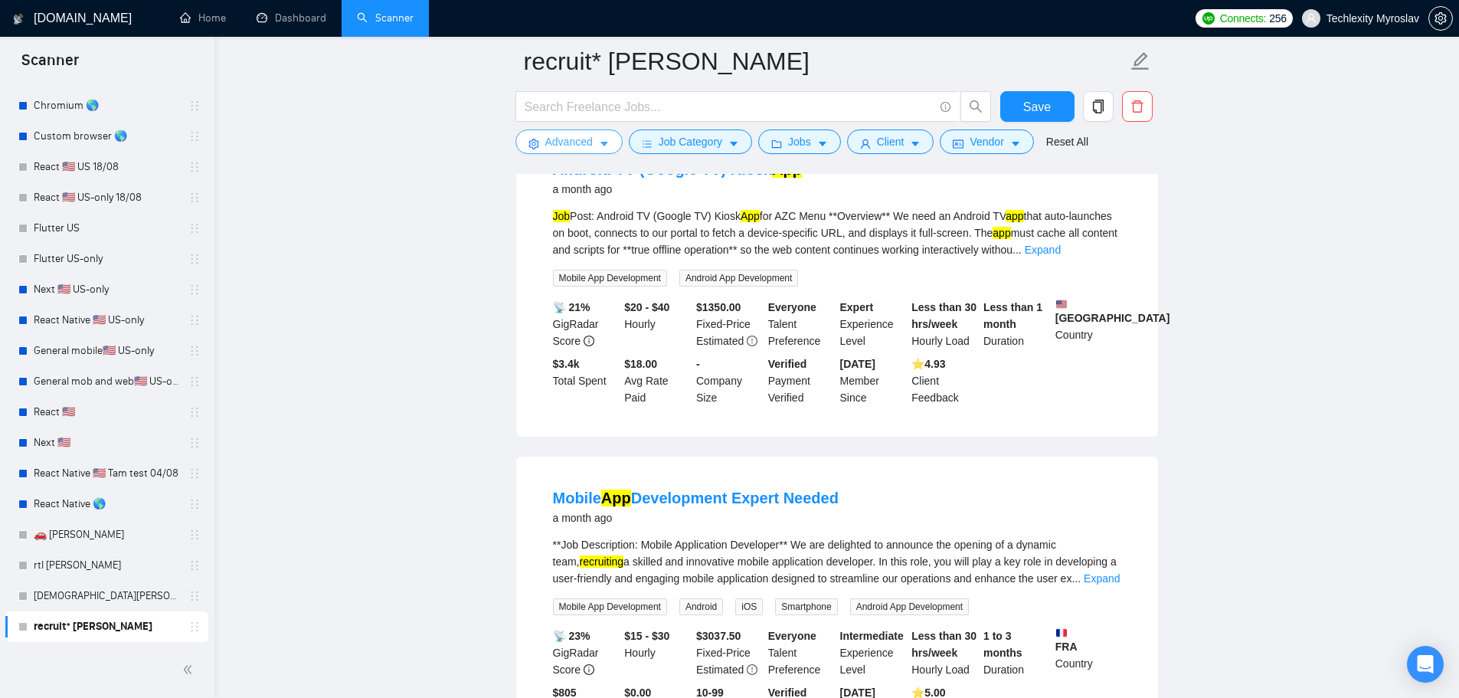
scroll to position [536, 0]
